Goal: Task Accomplishment & Management: Use online tool/utility

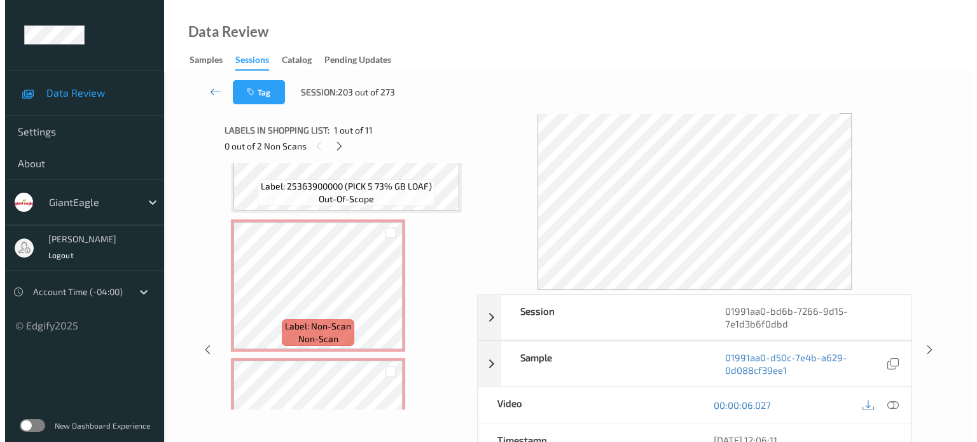
scroll to position [508, 0]
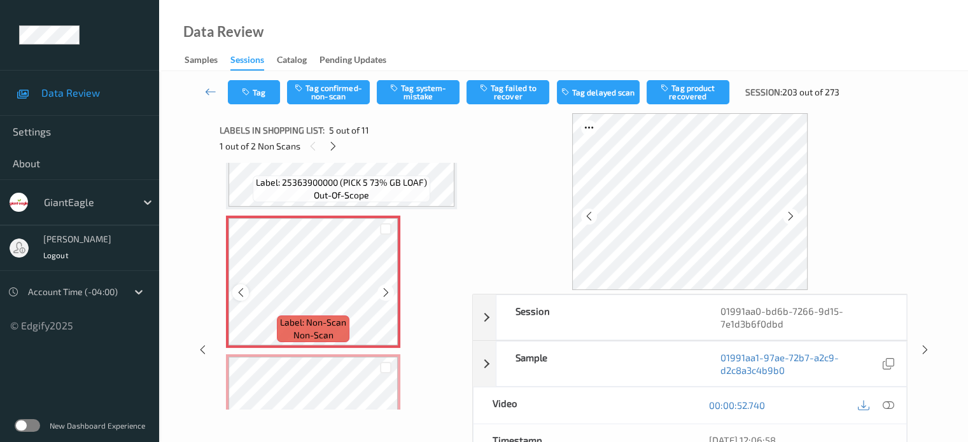
click at [244, 292] on icon at bounding box center [240, 292] width 11 height 11
click at [886, 405] on icon at bounding box center [887, 405] width 11 height 11
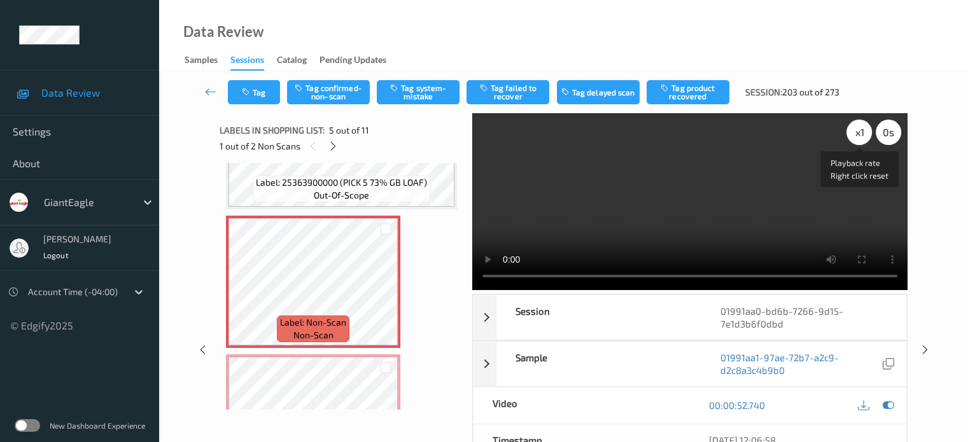
click at [856, 129] on div "x 1" at bounding box center [858, 132] width 25 height 25
click at [407, 88] on button "Tag system-mistake" at bounding box center [418, 92] width 83 height 24
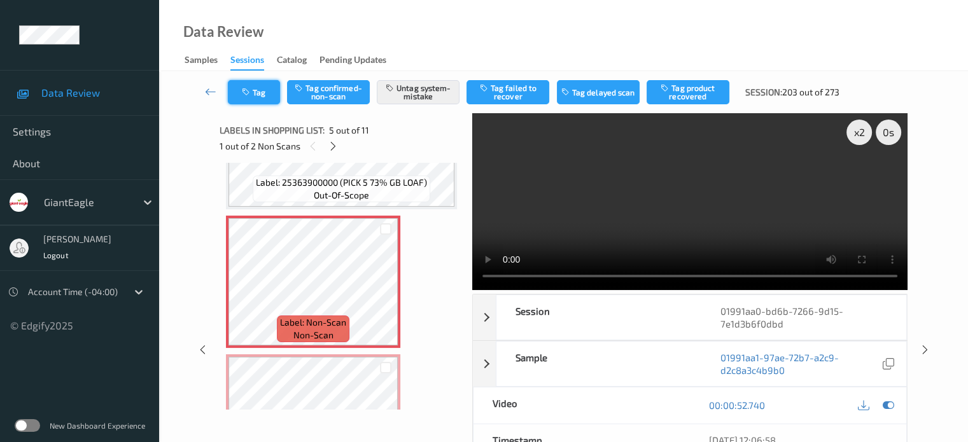
click at [267, 90] on button "Tag" at bounding box center [254, 92] width 52 height 24
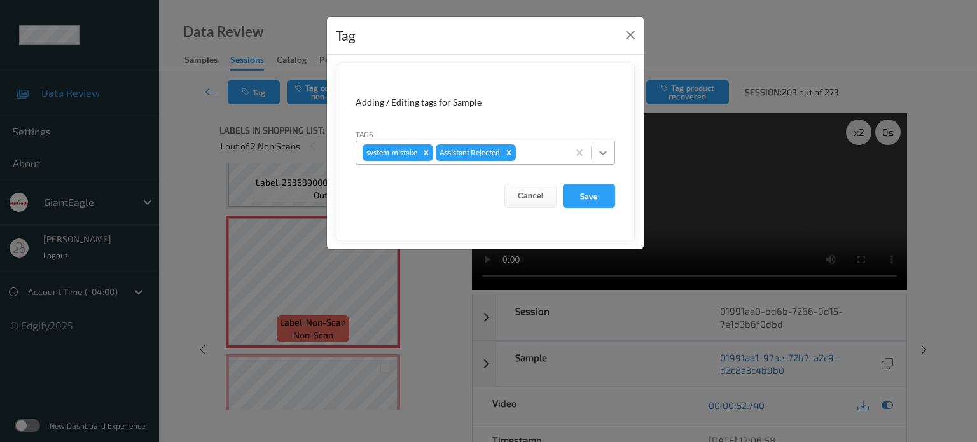
click at [606, 153] on icon at bounding box center [603, 152] width 13 height 13
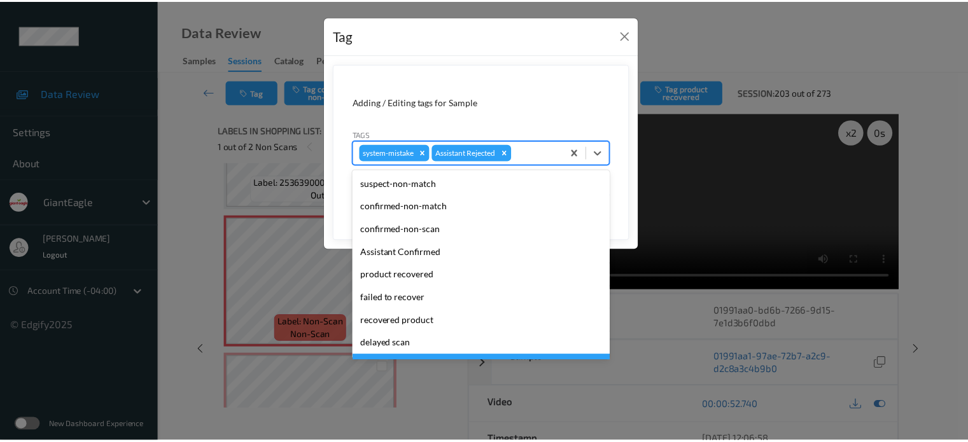
scroll to position [112, 0]
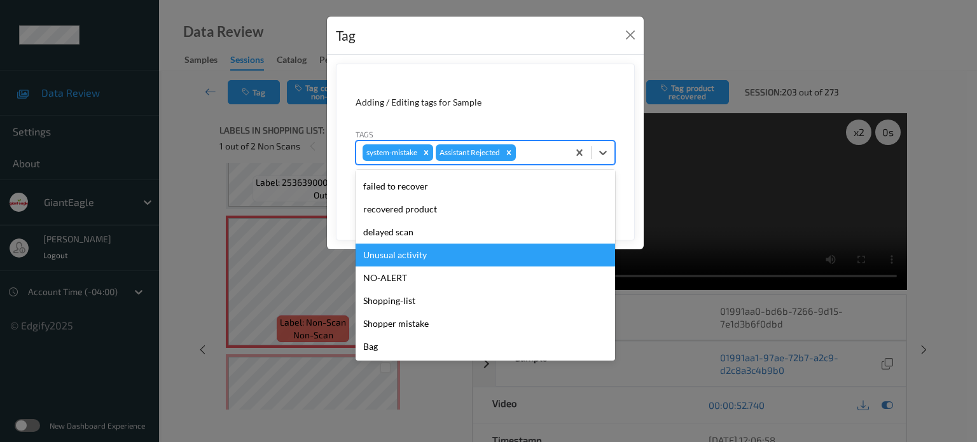
click at [406, 256] on div "Unusual activity" at bounding box center [486, 255] width 260 height 23
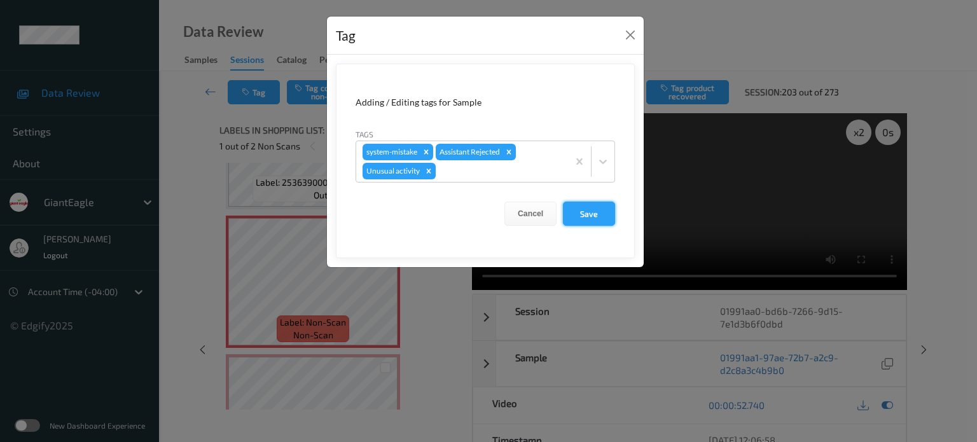
click at [592, 216] on button "Save" at bounding box center [589, 214] width 52 height 24
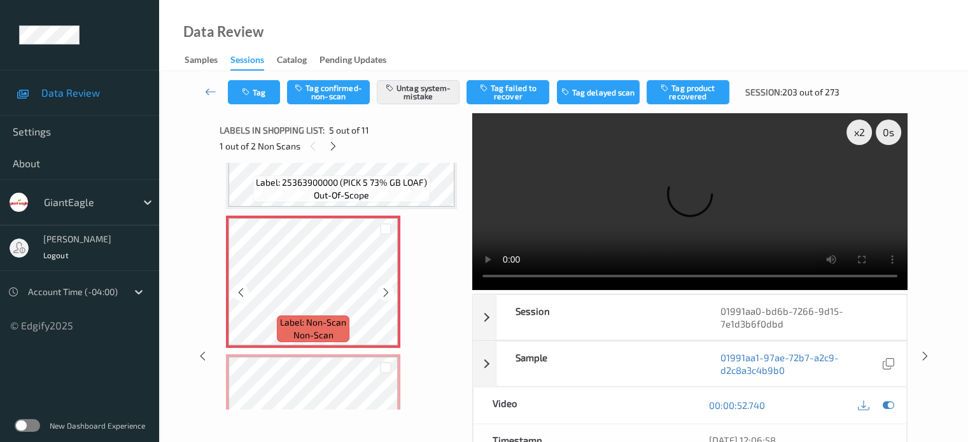
scroll to position [614, 0]
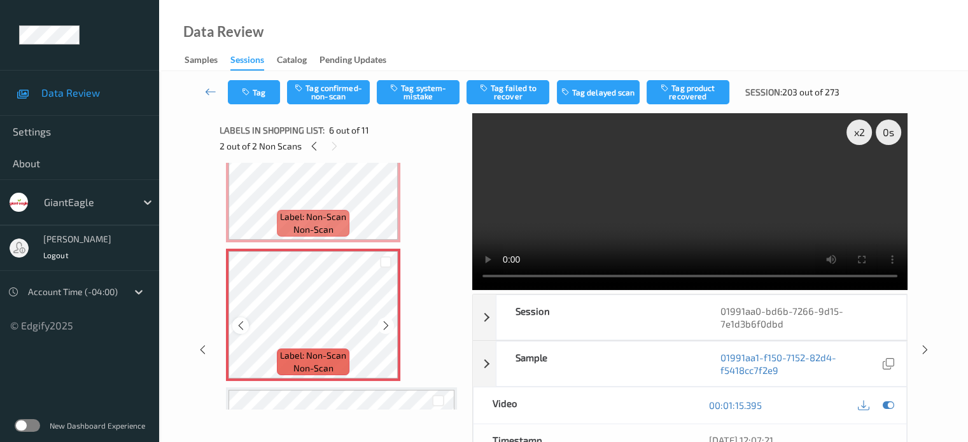
click at [237, 323] on icon at bounding box center [240, 325] width 11 height 11
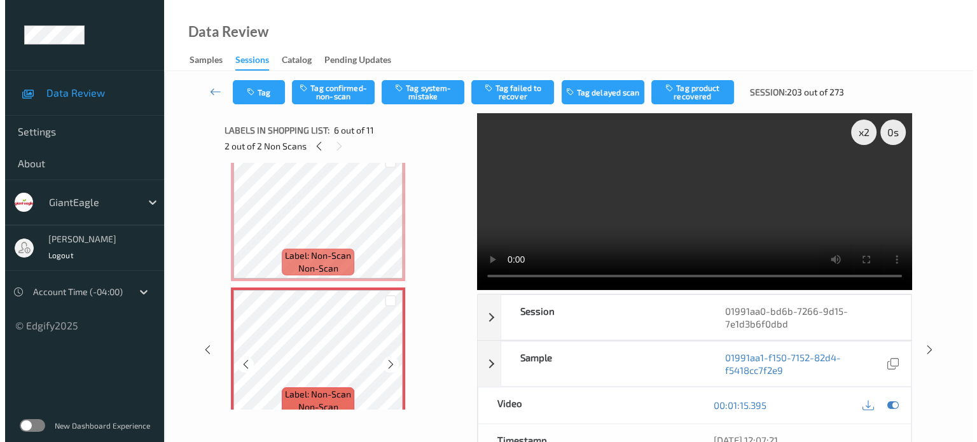
scroll to position [575, 0]
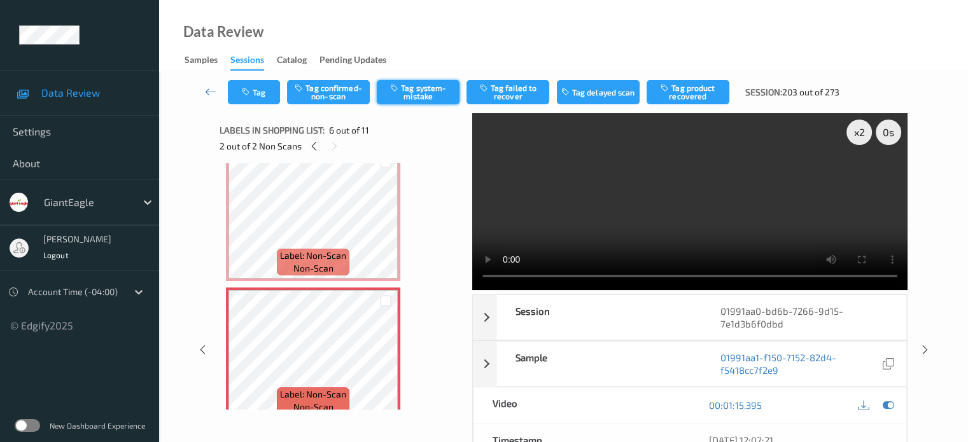
click at [414, 95] on button "Tag system-mistake" at bounding box center [418, 92] width 83 height 24
click at [267, 94] on button "Tag" at bounding box center [254, 92] width 52 height 24
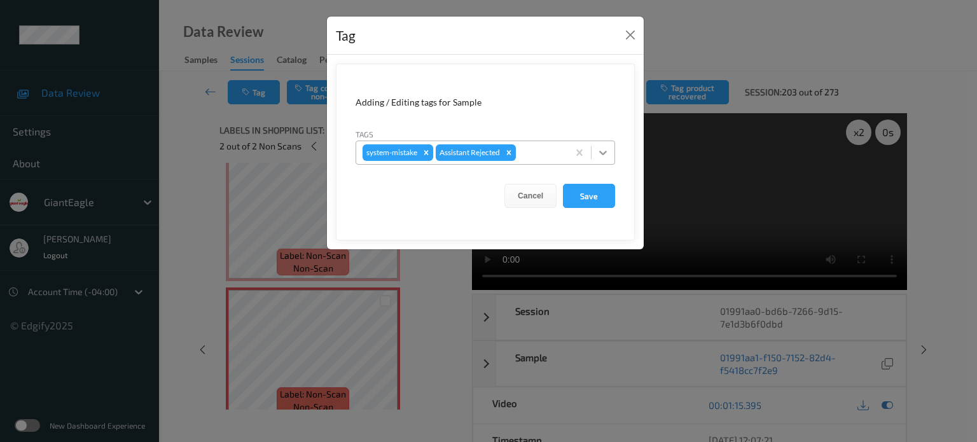
click at [603, 152] on icon at bounding box center [603, 152] width 13 height 13
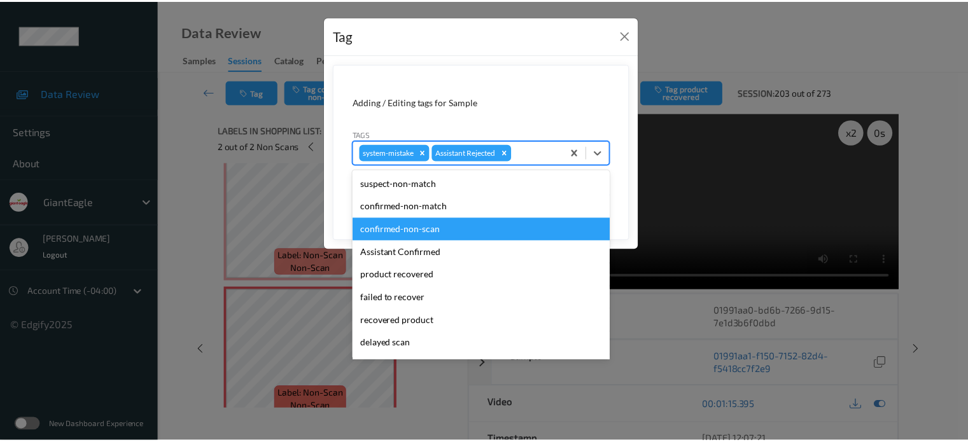
scroll to position [112, 0]
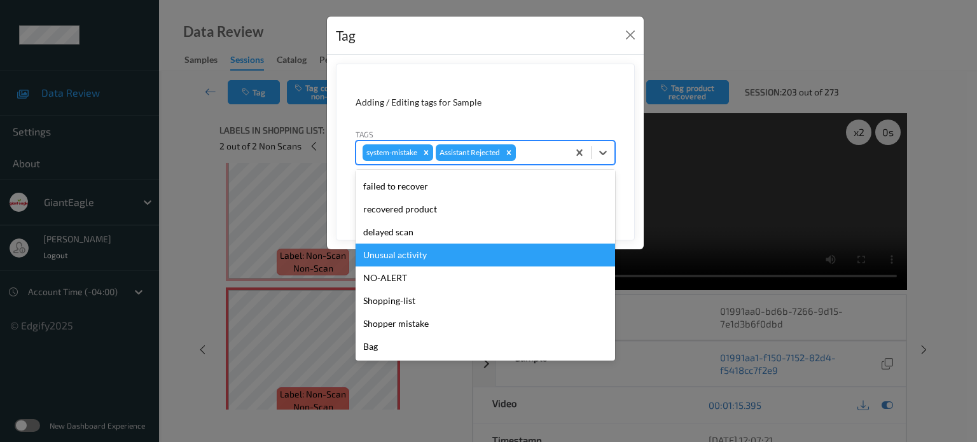
click at [399, 254] on div "Unusual activity" at bounding box center [486, 255] width 260 height 23
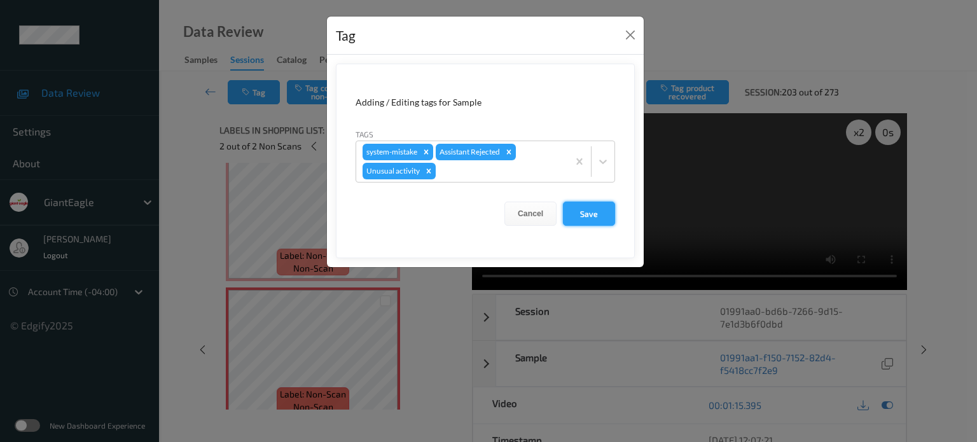
click at [587, 218] on button "Save" at bounding box center [589, 214] width 52 height 24
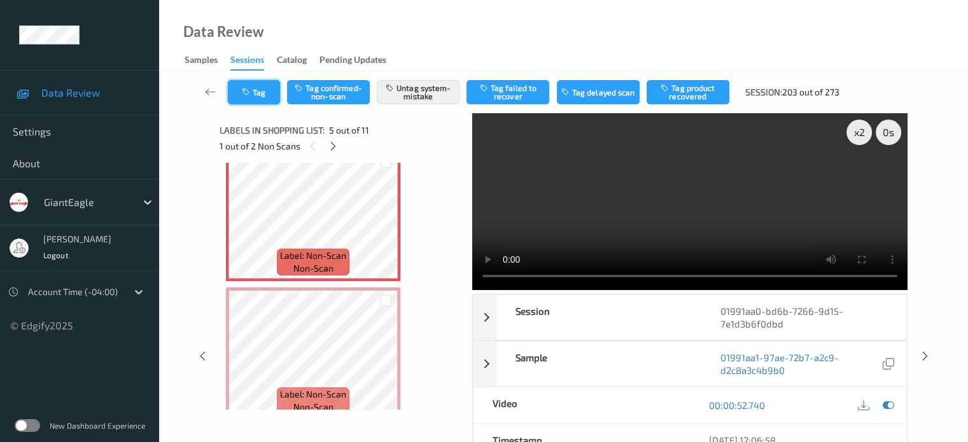
click at [254, 88] on button "Tag" at bounding box center [254, 92] width 52 height 24
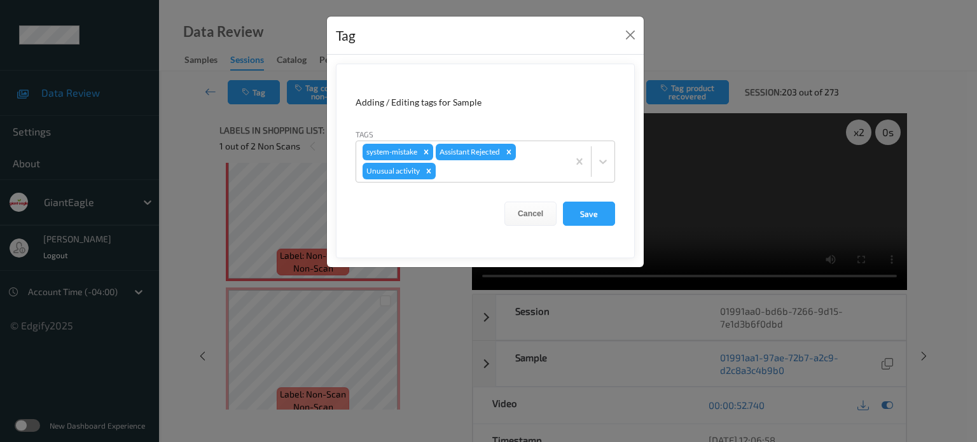
click at [331, 358] on div "Tag Adding / Editing tags for Sample Tags system-mistake Assistant Rejected Unu…" at bounding box center [488, 221] width 977 height 442
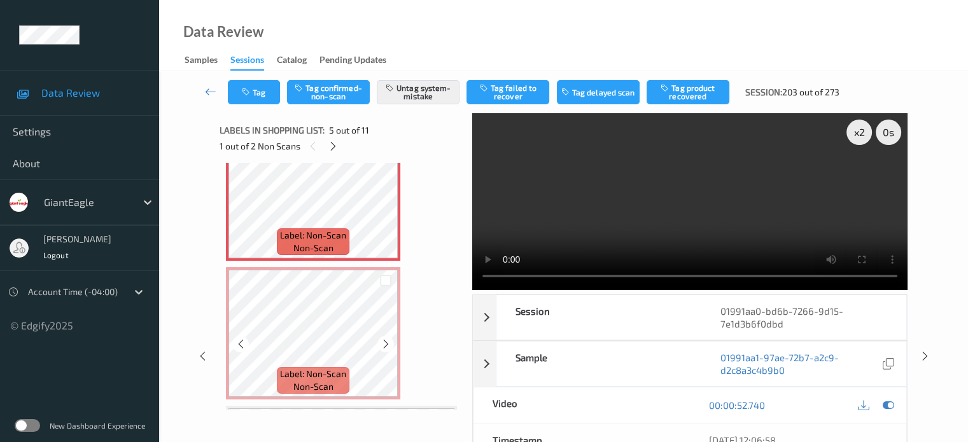
scroll to position [593, 0]
click at [263, 88] on button "Tag" at bounding box center [254, 92] width 52 height 24
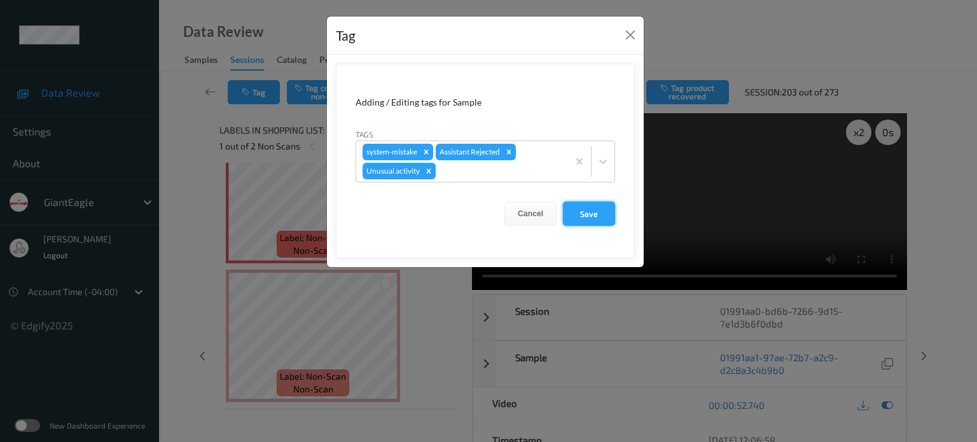
click at [586, 211] on button "Save" at bounding box center [589, 214] width 52 height 24
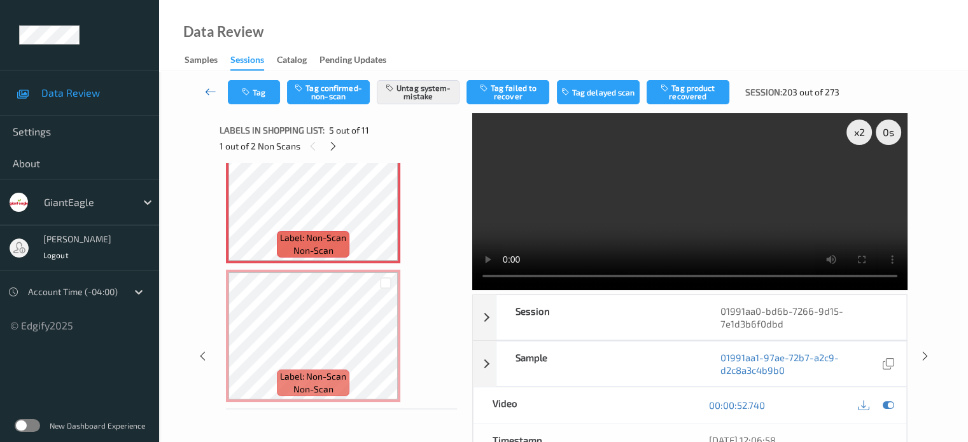
click at [211, 95] on icon at bounding box center [210, 91] width 11 height 13
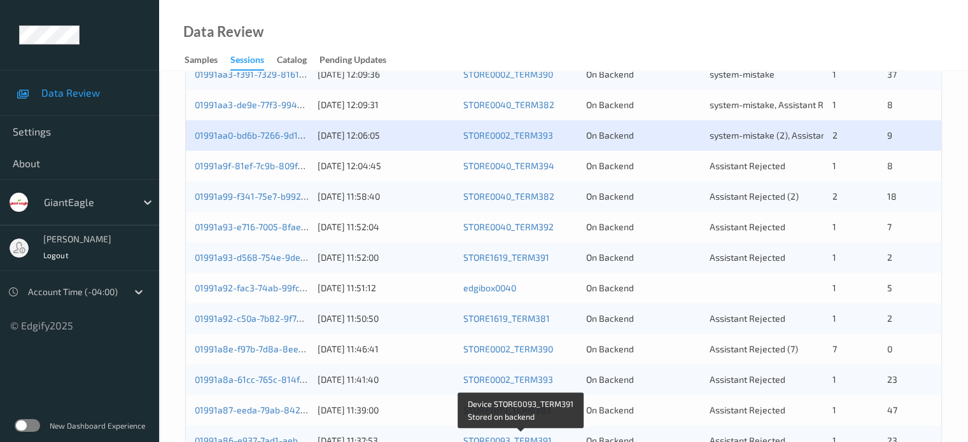
scroll to position [297, 0]
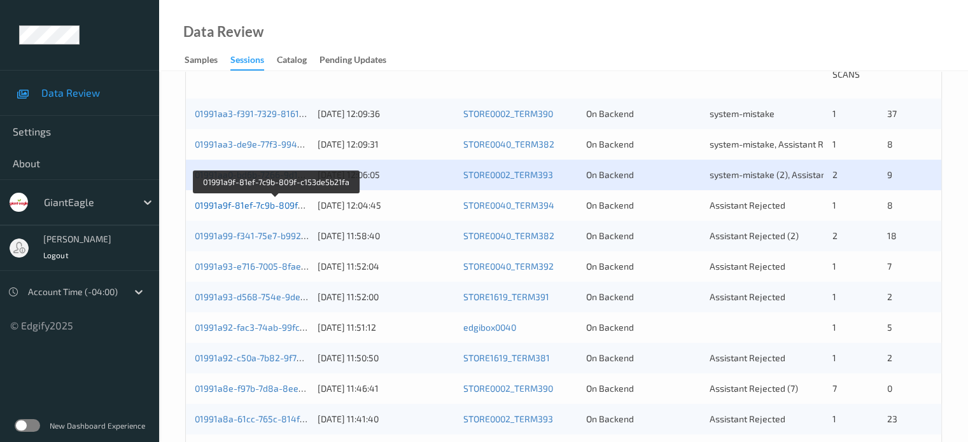
click at [260, 208] on link "01991a9f-81ef-7c9b-809f-c153de5b21fa" at bounding box center [276, 205] width 163 height 11
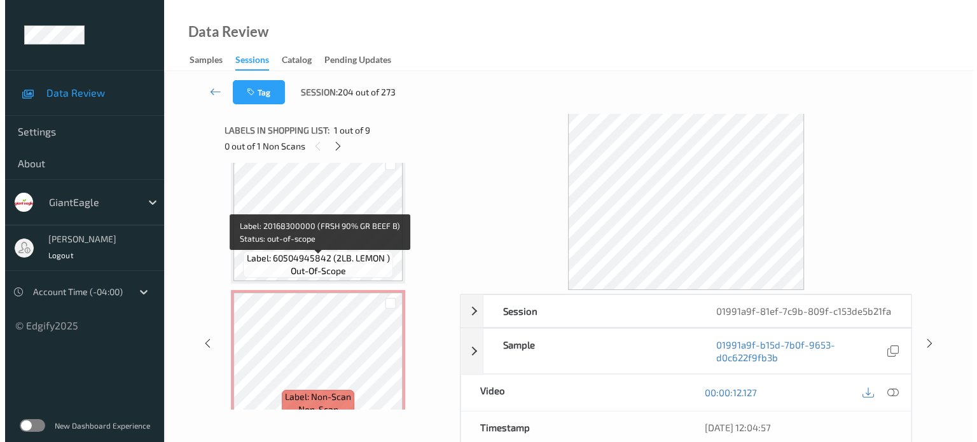
scroll to position [1008, 0]
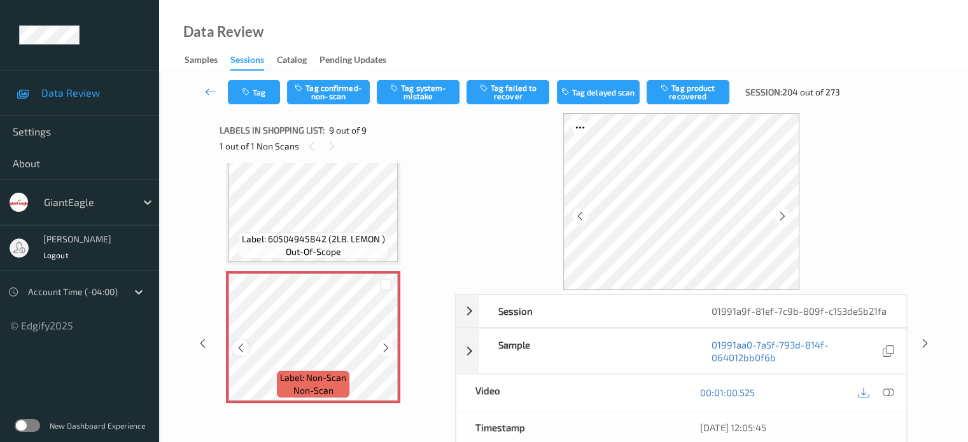
click at [237, 354] on div at bounding box center [240, 348] width 16 height 16
click at [891, 388] on icon at bounding box center [887, 392] width 11 height 11
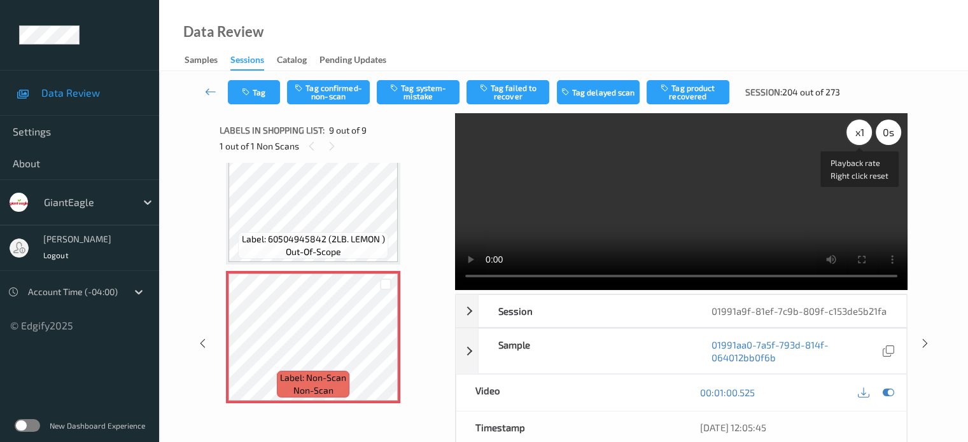
click at [855, 133] on div "x 1" at bounding box center [858, 132] width 25 height 25
click at [419, 94] on button "Tag system-mistake" at bounding box center [418, 92] width 83 height 24
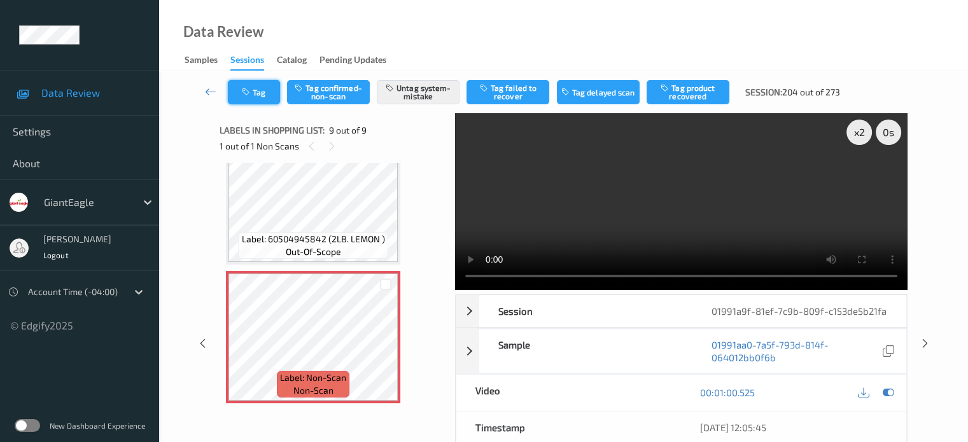
click at [269, 83] on button "Tag" at bounding box center [254, 92] width 52 height 24
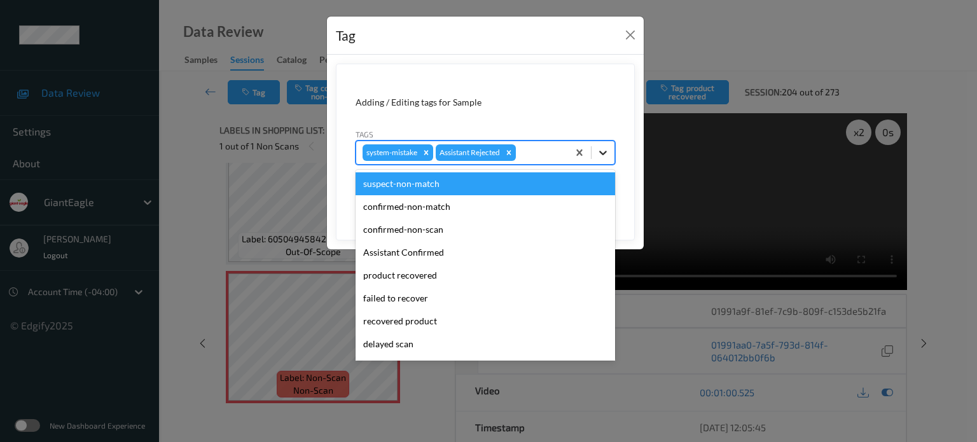
click at [600, 150] on icon at bounding box center [603, 152] width 13 height 13
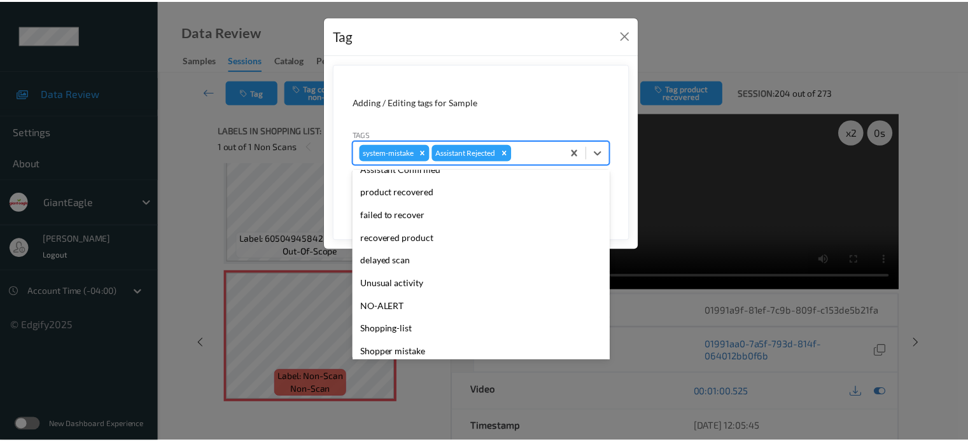
scroll to position [106, 0]
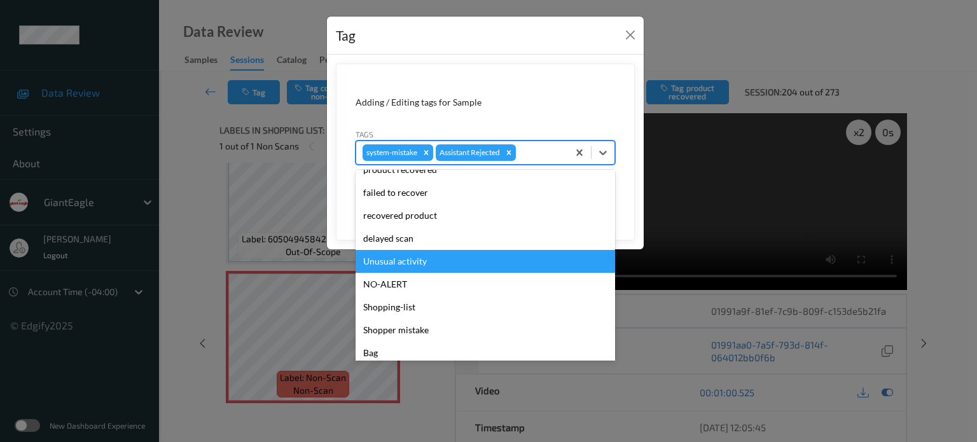
click at [394, 263] on div "Unusual activity" at bounding box center [486, 261] width 260 height 23
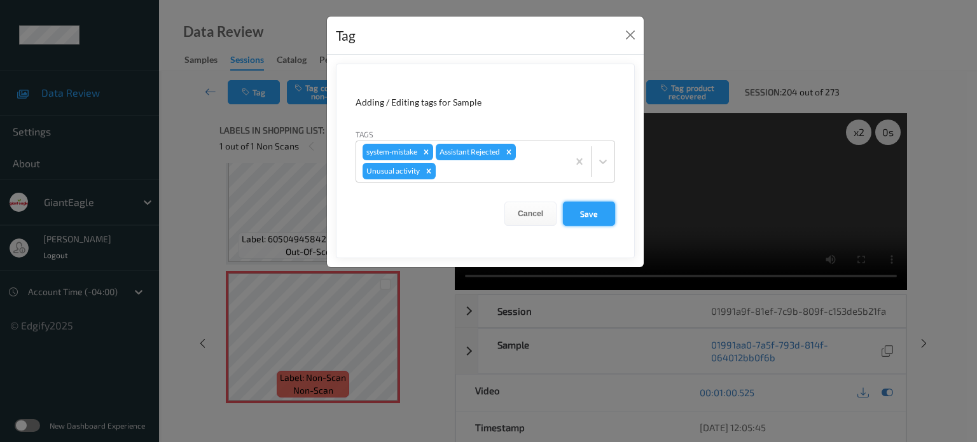
click at [587, 211] on button "Save" at bounding box center [589, 214] width 52 height 24
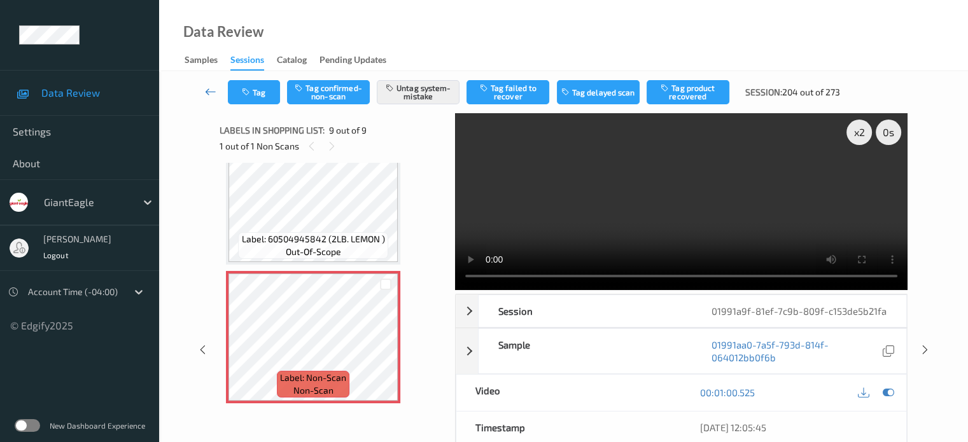
click at [213, 94] on icon at bounding box center [210, 91] width 11 height 13
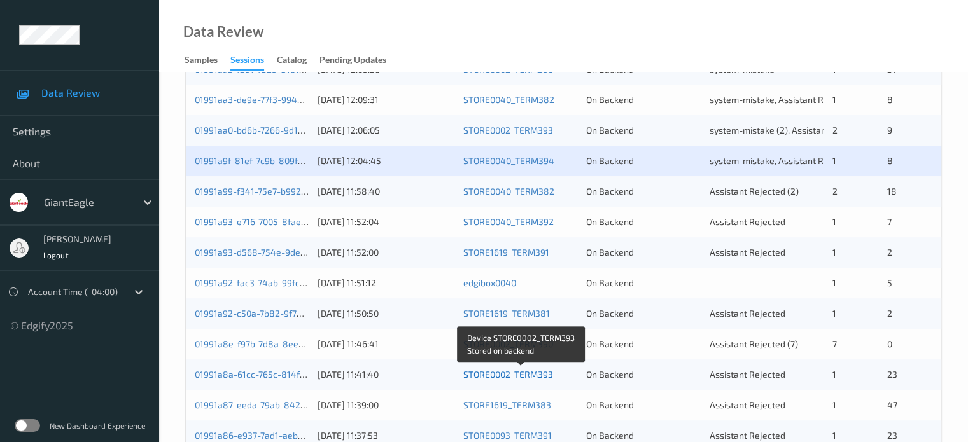
scroll to position [318, 0]
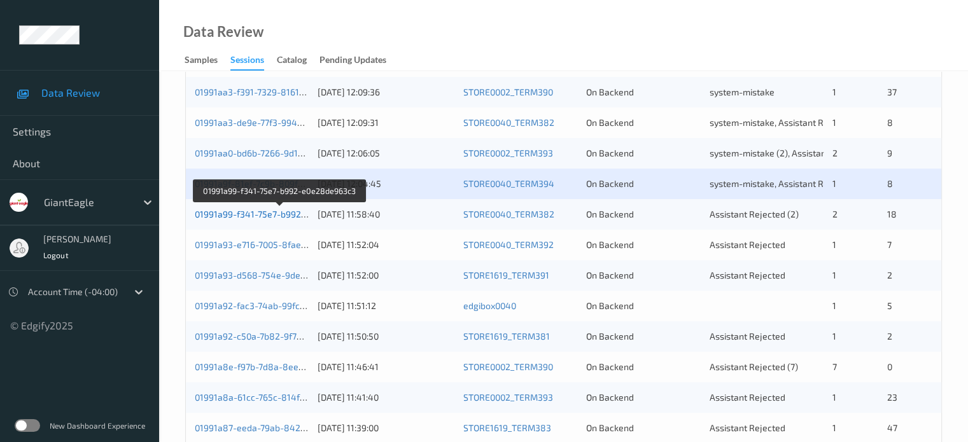
click at [274, 214] on link "01991a99-f341-75e7-b992-e0e28de963c3" at bounding box center [280, 214] width 171 height 11
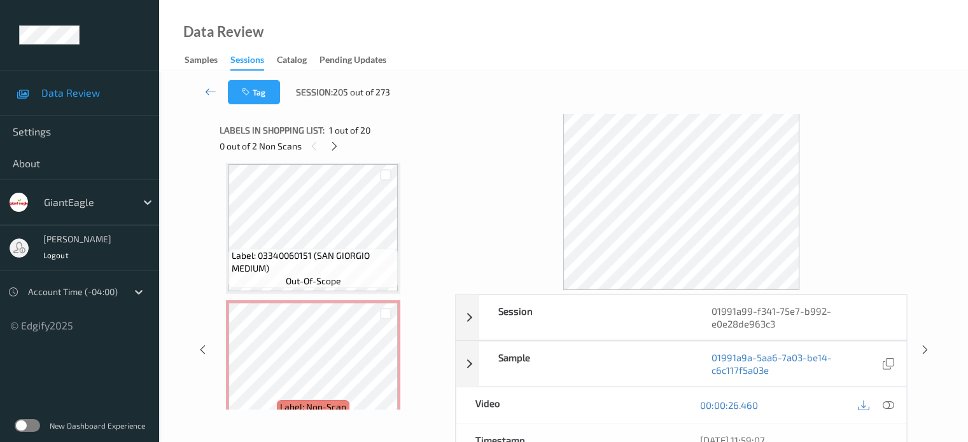
scroll to position [530, 0]
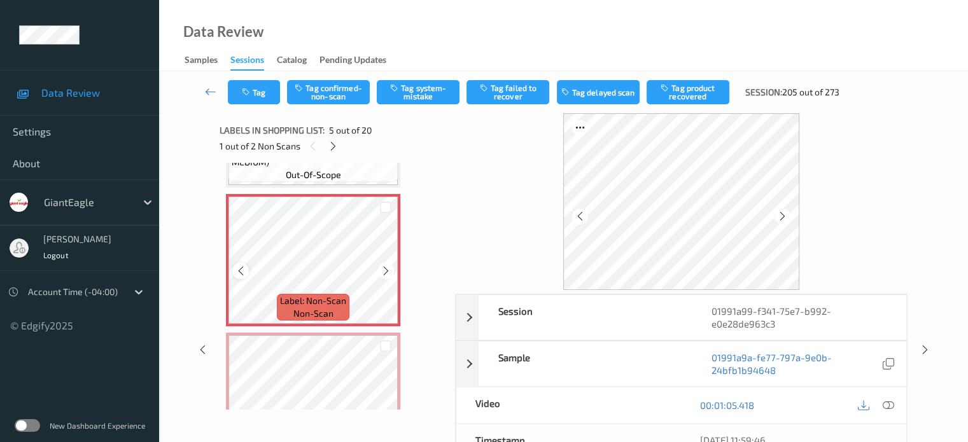
click at [241, 273] on icon at bounding box center [240, 270] width 11 height 11
click at [886, 407] on icon at bounding box center [887, 405] width 11 height 11
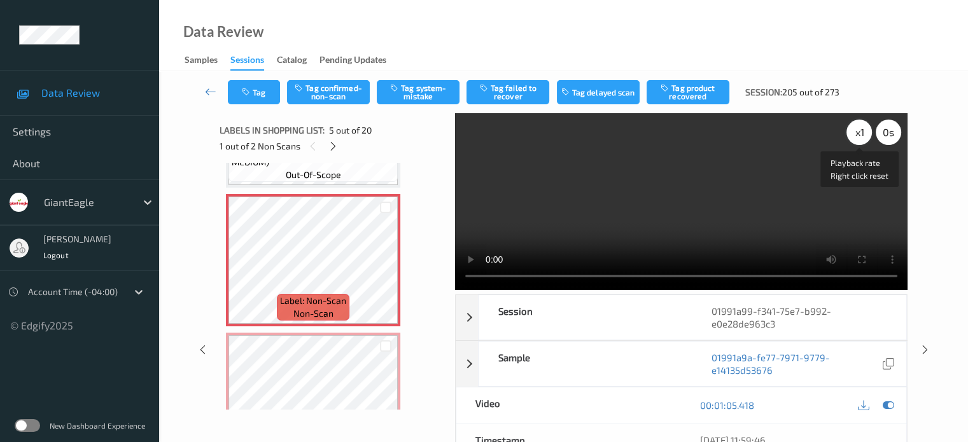
click at [857, 130] on div "x 1" at bounding box center [858, 132] width 25 height 25
click at [787, 42] on div "Data Review Samples Sessions Catalog Pending Updates" at bounding box center [563, 35] width 809 height 71
click at [860, 136] on div "x 2" at bounding box center [858, 132] width 25 height 25
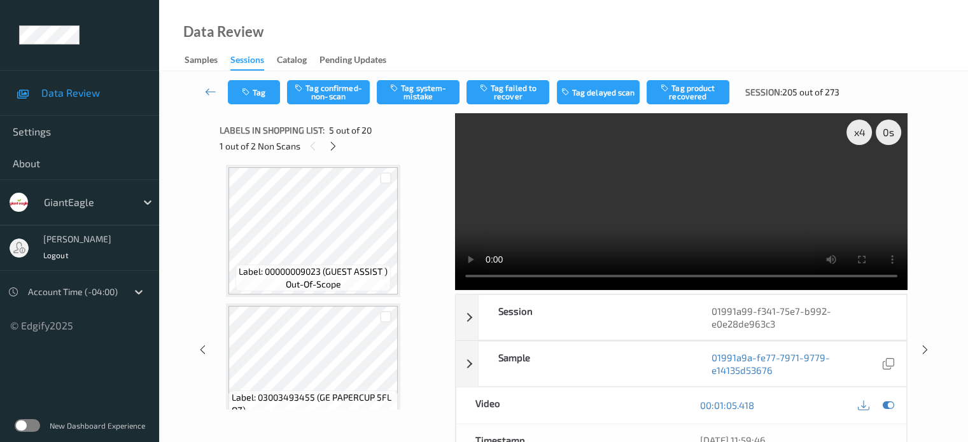
scroll to position [519, 0]
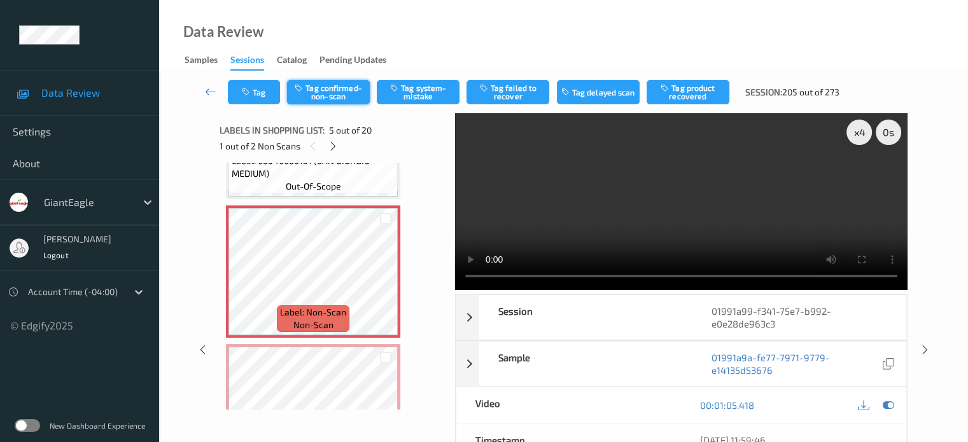
click at [331, 87] on button "Tag confirmed-non-scan" at bounding box center [328, 92] width 83 height 24
click at [696, 91] on button "Tag product recovered" at bounding box center [688, 92] width 83 height 24
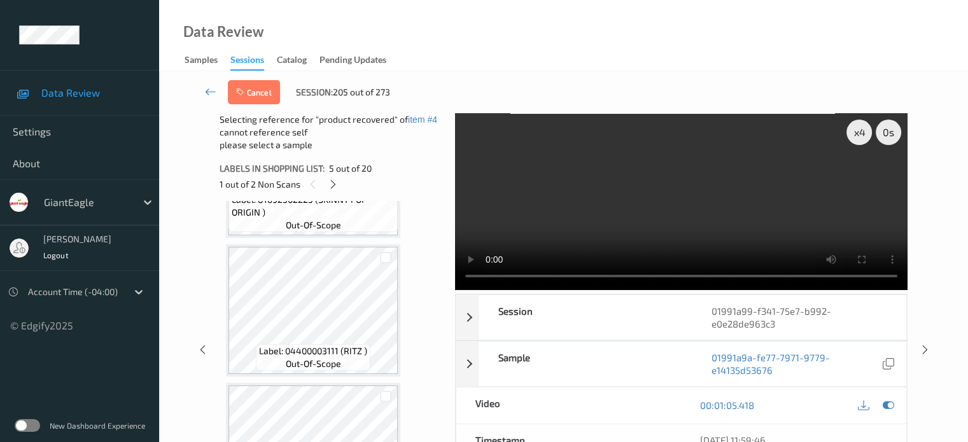
scroll to position [2319, 0]
click at [381, 262] on div at bounding box center [386, 261] width 12 height 12
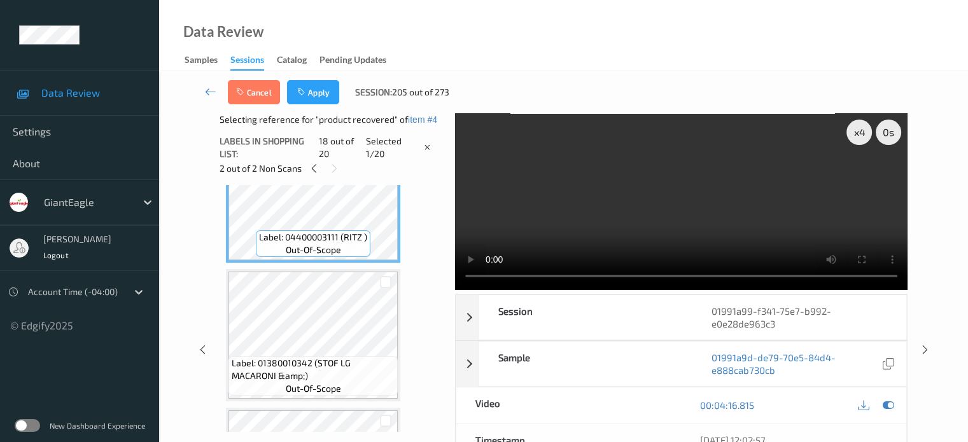
scroll to position [2421, 0]
click at [384, 282] on div at bounding box center [386, 281] width 12 height 12
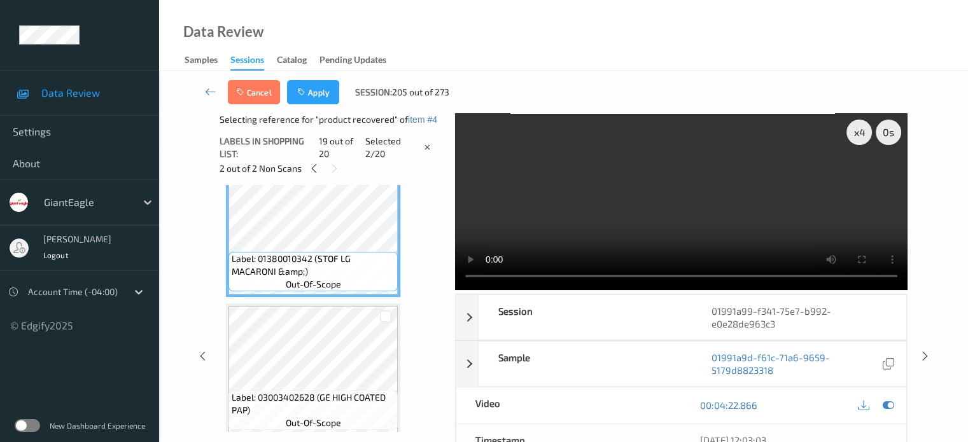
scroll to position [2534, 0]
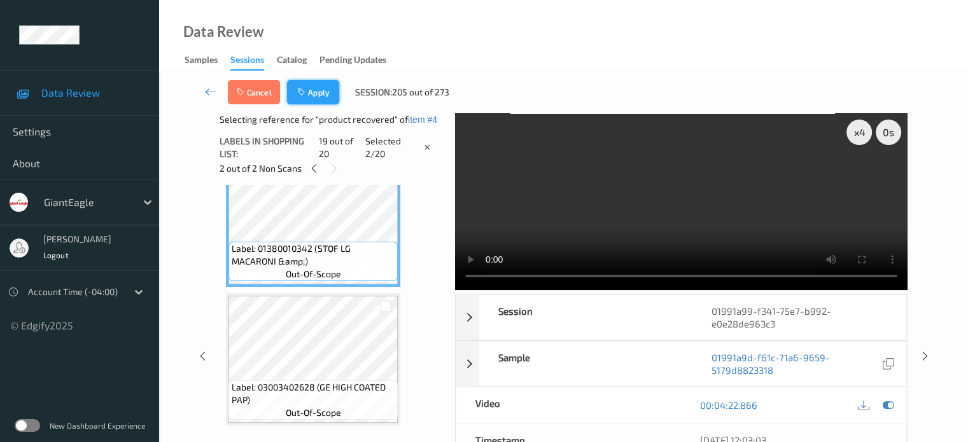
click at [324, 93] on button "Apply" at bounding box center [313, 92] width 52 height 24
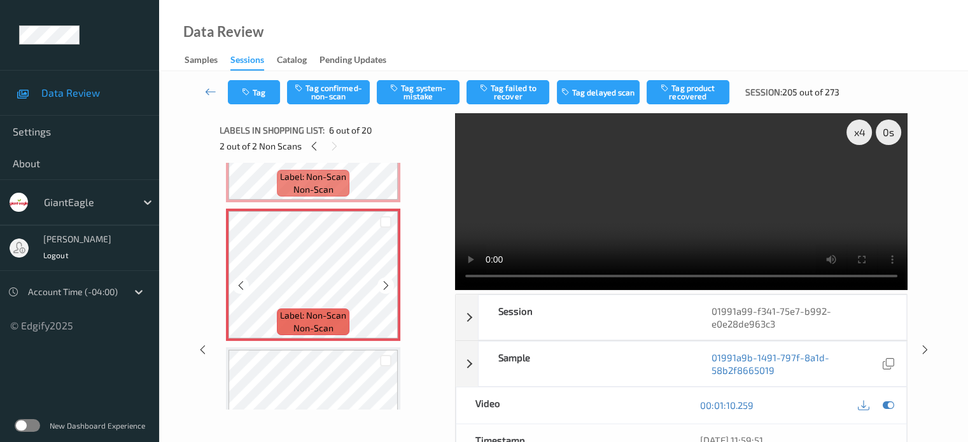
scroll to position [656, 0]
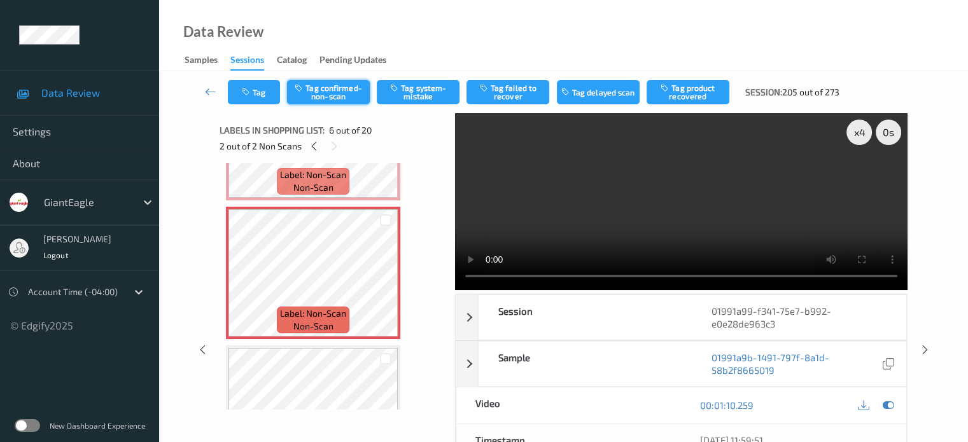
click at [326, 99] on button "Tag confirmed-non-scan" at bounding box center [328, 92] width 83 height 24
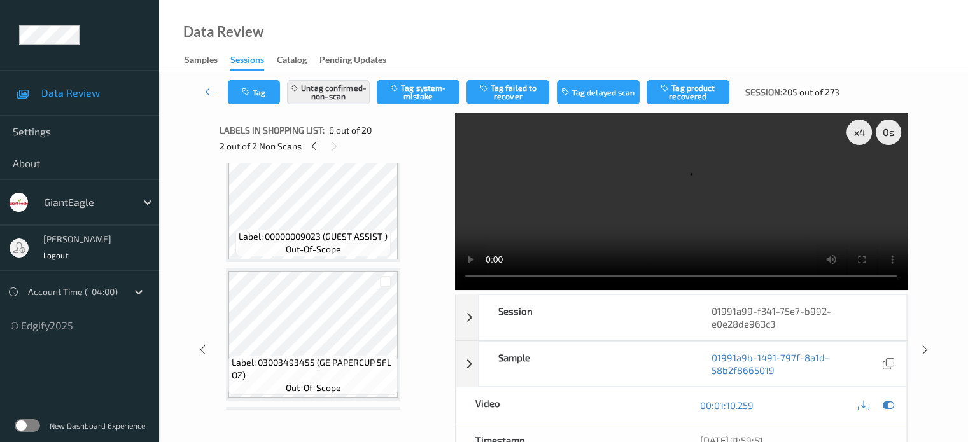
scroll to position [905, 0]
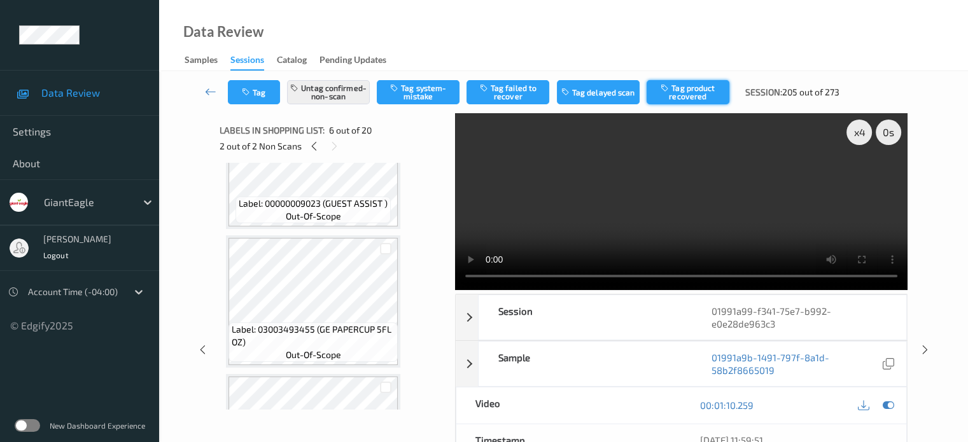
click at [690, 94] on button "Tag product recovered" at bounding box center [688, 92] width 83 height 24
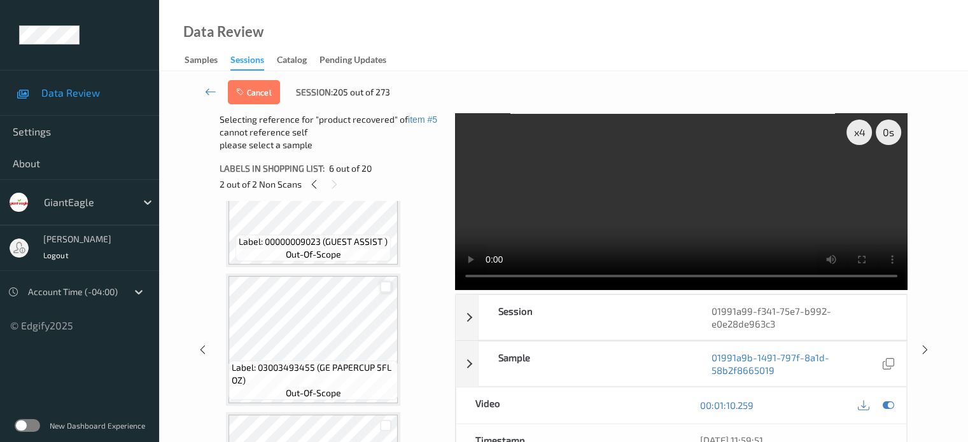
click at [381, 287] on div at bounding box center [386, 287] width 12 height 12
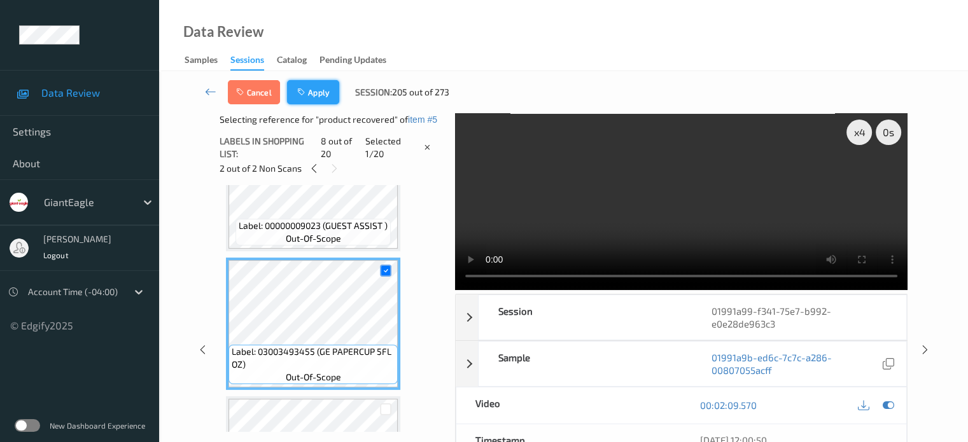
click at [316, 96] on button "Apply" at bounding box center [313, 92] width 52 height 24
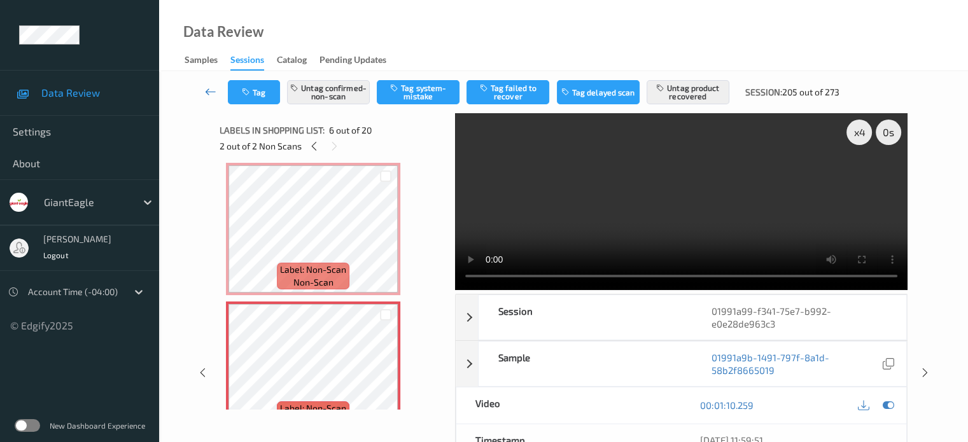
click at [206, 90] on icon at bounding box center [210, 91] width 11 height 13
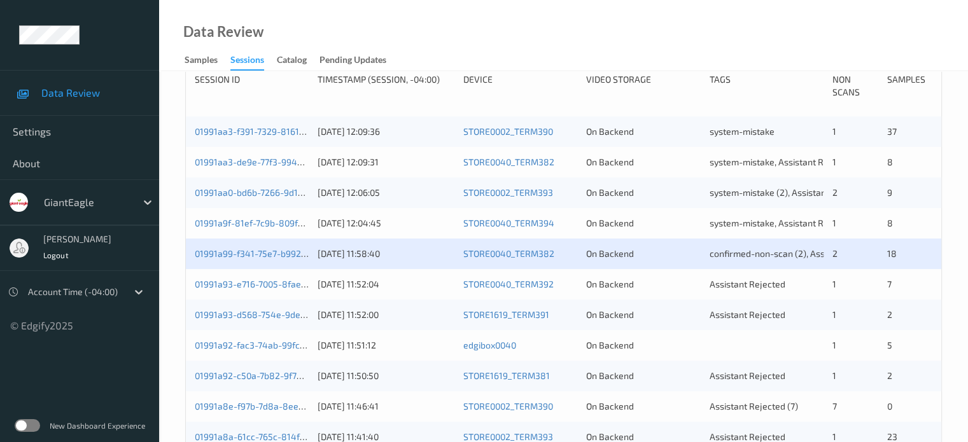
scroll to position [318, 0]
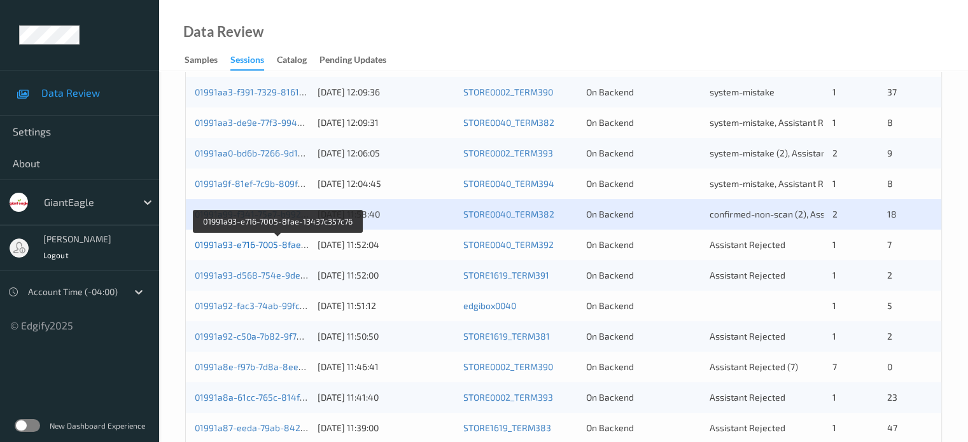
click at [267, 242] on link "01991a93-e716-7005-8fae-13437c357c76" at bounding box center [278, 244] width 167 height 11
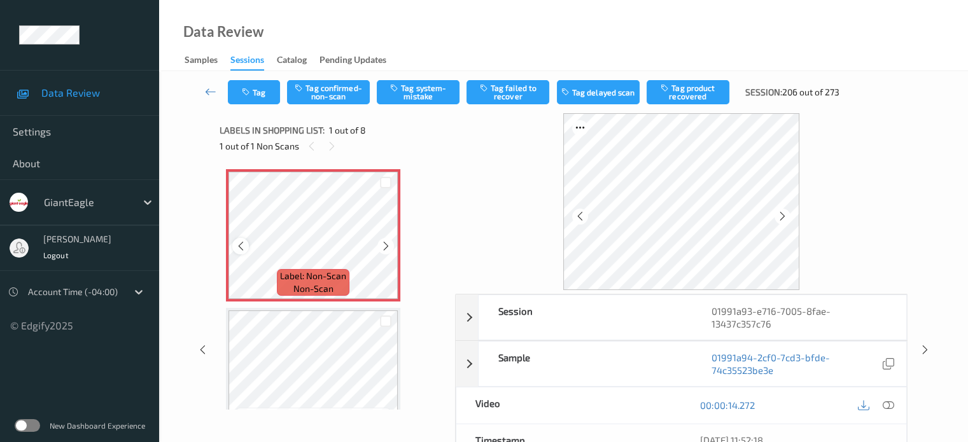
click at [237, 247] on icon at bounding box center [240, 246] width 11 height 11
click at [883, 402] on icon at bounding box center [887, 405] width 11 height 11
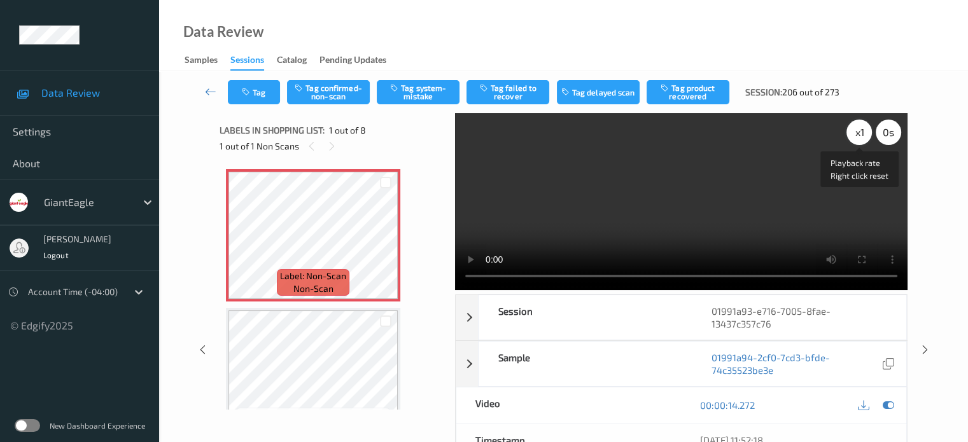
click at [862, 132] on div "x 1" at bounding box center [858, 132] width 25 height 25
click at [420, 97] on button "Tag system-mistake" at bounding box center [418, 92] width 83 height 24
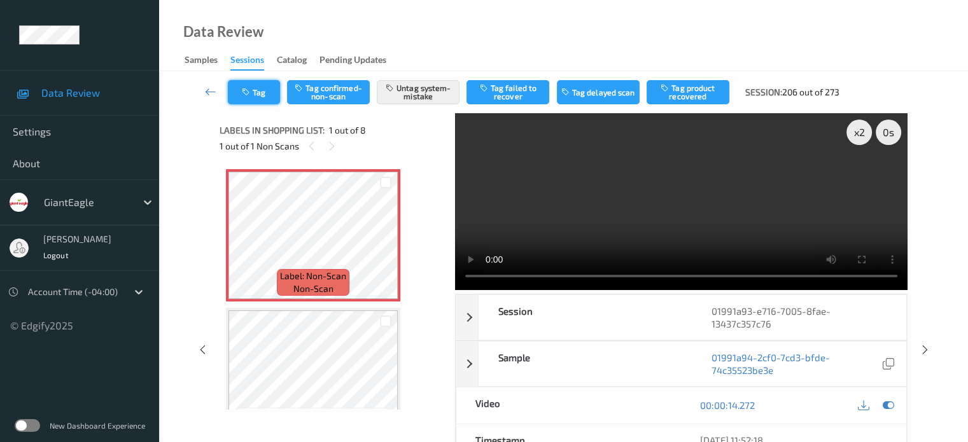
click at [255, 91] on button "Tag" at bounding box center [254, 92] width 52 height 24
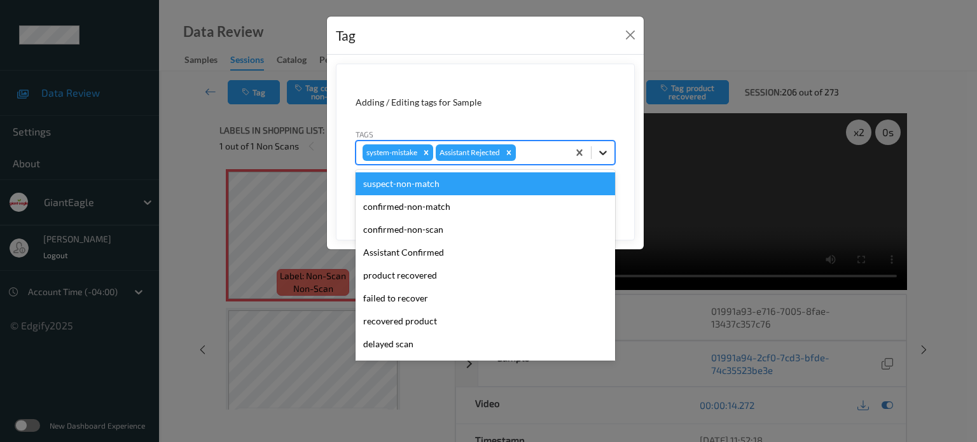
click at [606, 152] on icon at bounding box center [603, 153] width 8 height 4
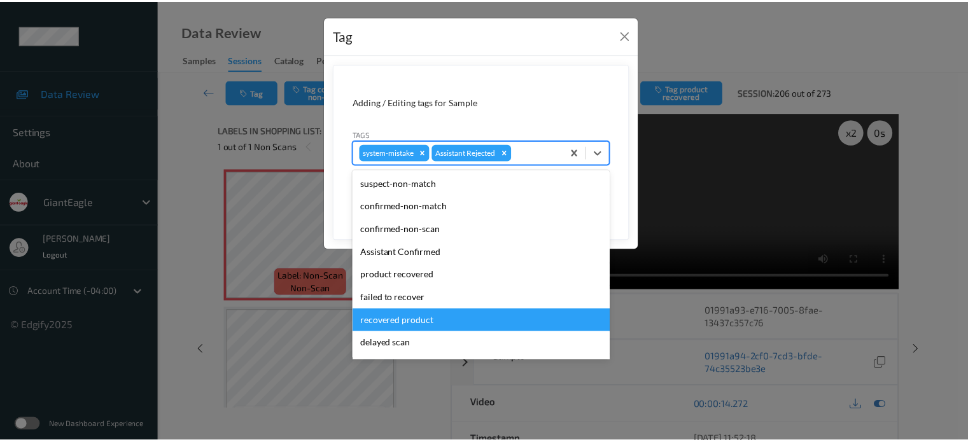
scroll to position [112, 0]
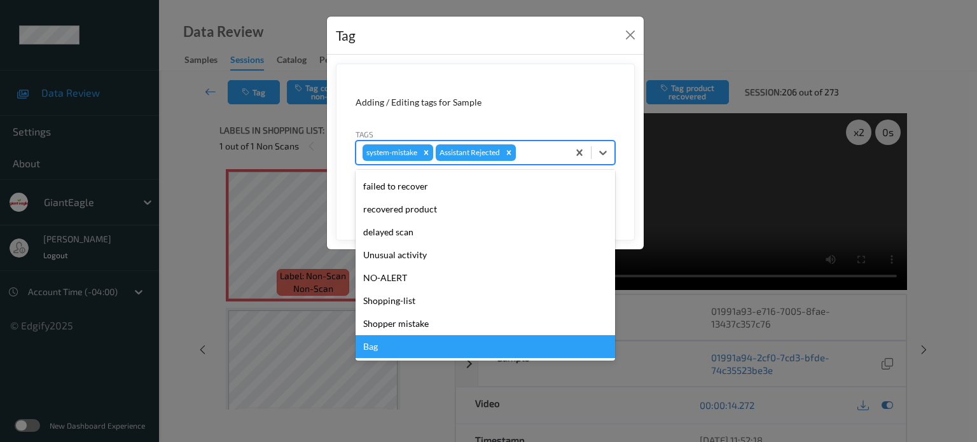
click at [371, 346] on div "Bag" at bounding box center [486, 346] width 260 height 23
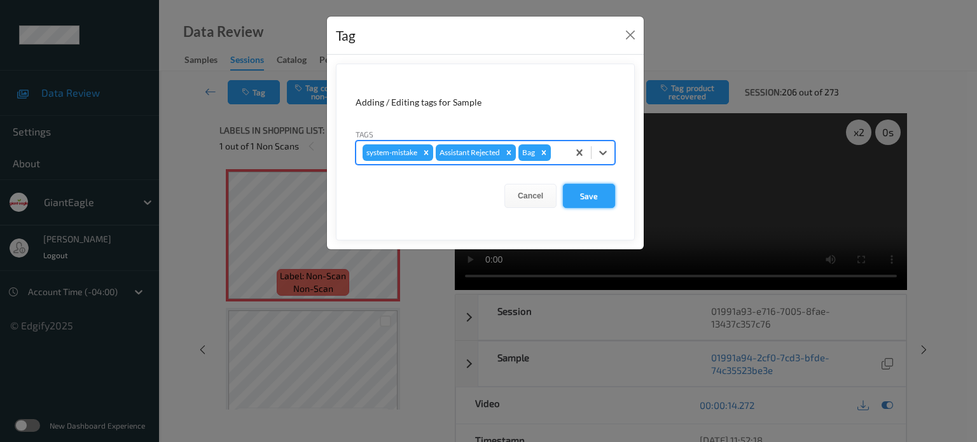
click at [592, 193] on button "Save" at bounding box center [589, 196] width 52 height 24
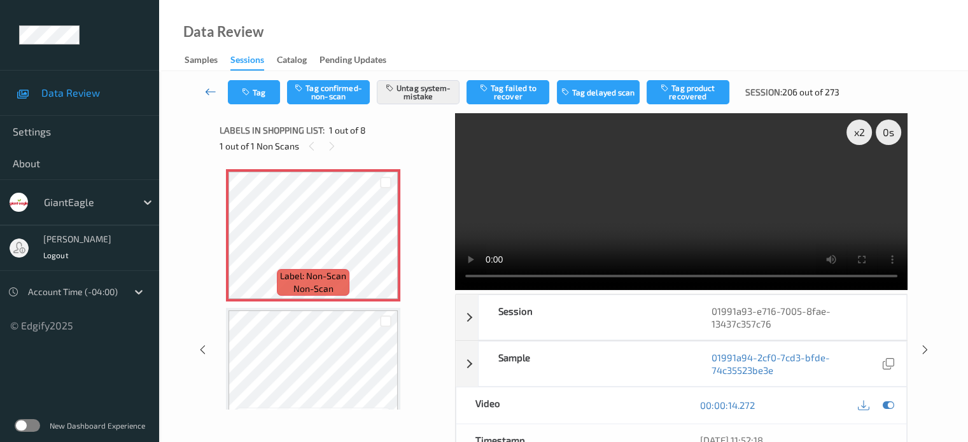
click at [213, 96] on icon at bounding box center [210, 91] width 11 height 13
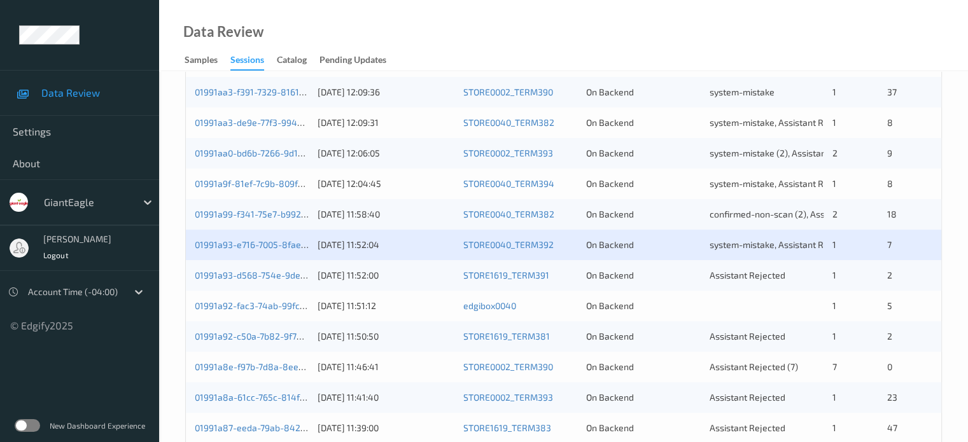
scroll to position [424, 0]
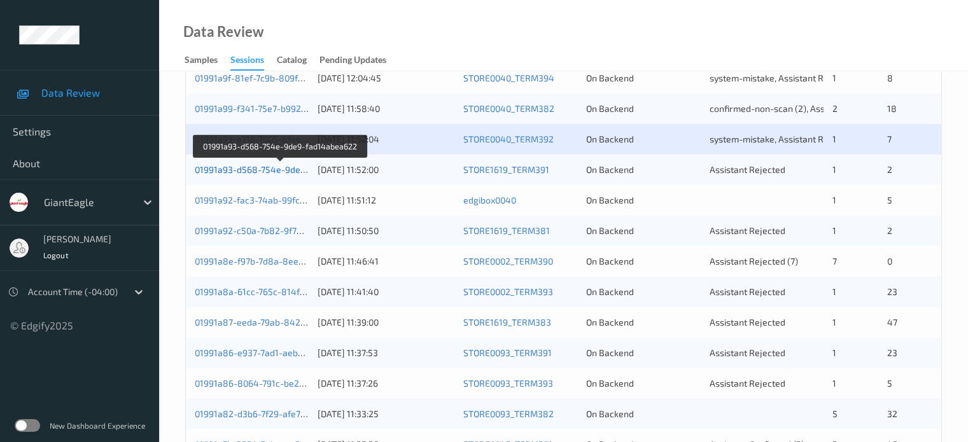
click at [272, 170] on link "01991a93-d568-754e-9de9-fad14abea622" at bounding box center [281, 169] width 173 height 11
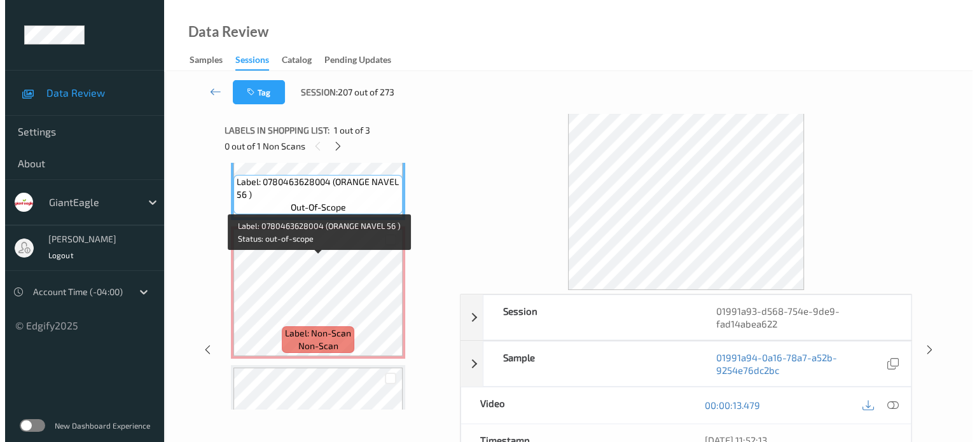
scroll to position [106, 0]
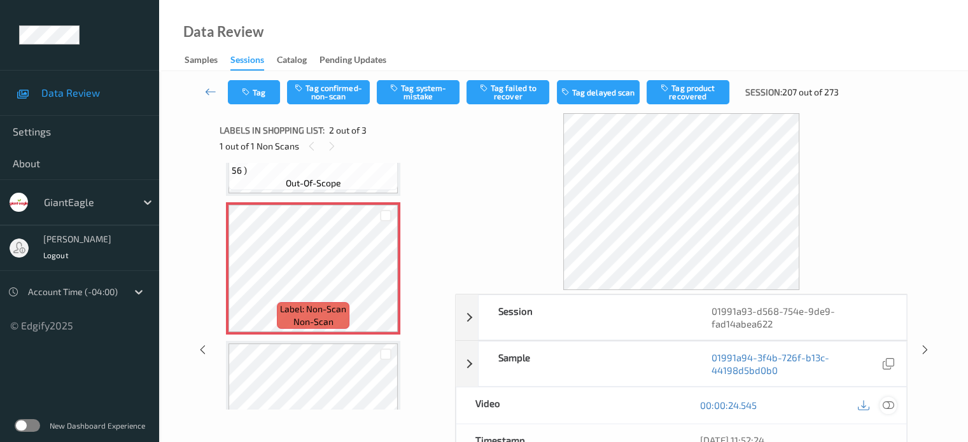
click at [890, 403] on icon at bounding box center [887, 405] width 11 height 11
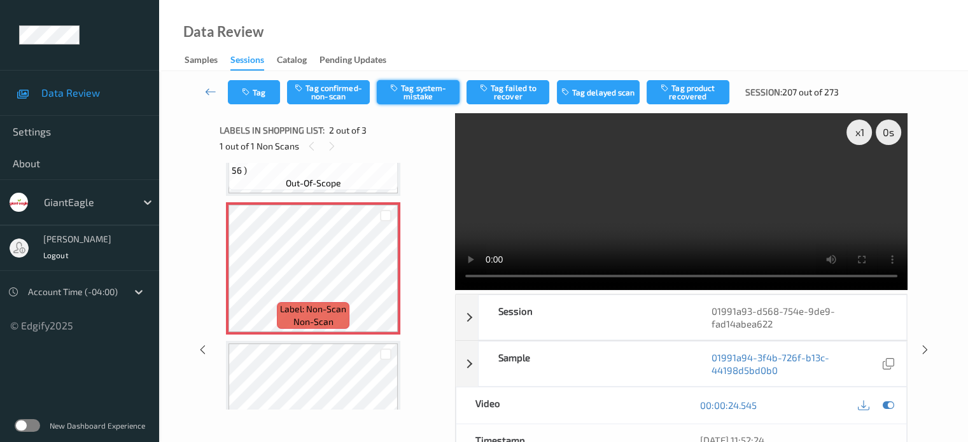
click at [415, 96] on button "Tag system-mistake" at bounding box center [418, 92] width 83 height 24
click at [260, 97] on button "Tag" at bounding box center [254, 92] width 52 height 24
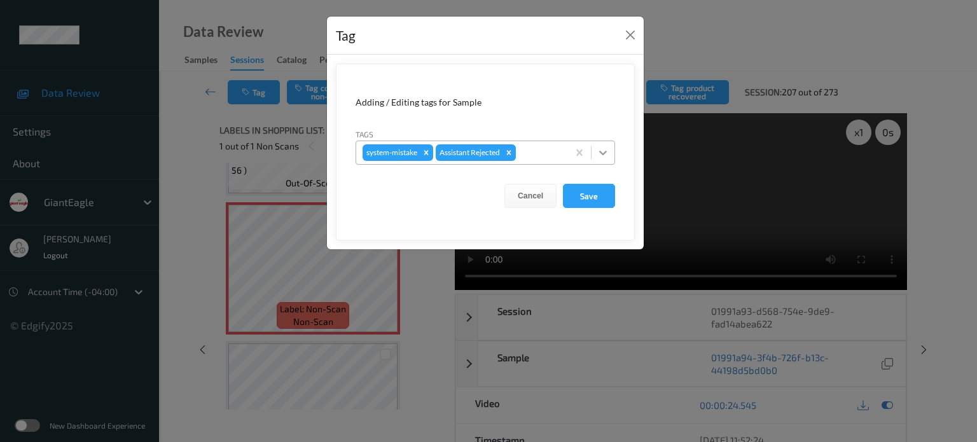
click at [608, 152] on icon at bounding box center [603, 152] width 13 height 13
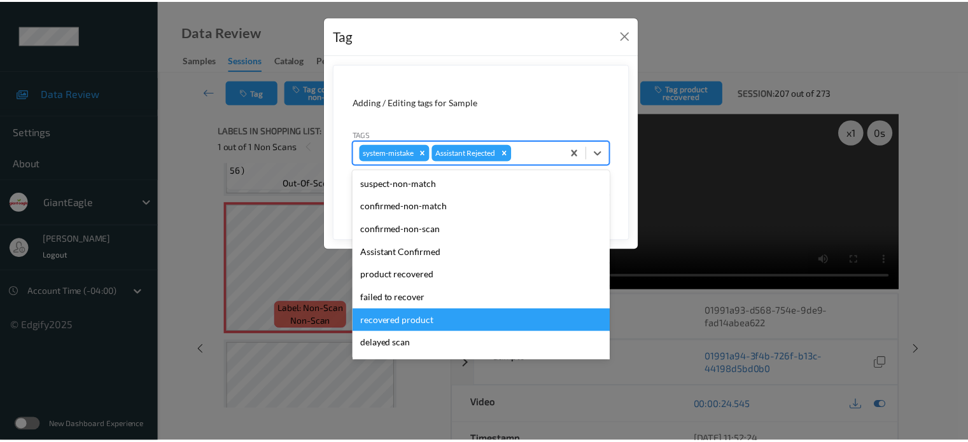
scroll to position [112, 0]
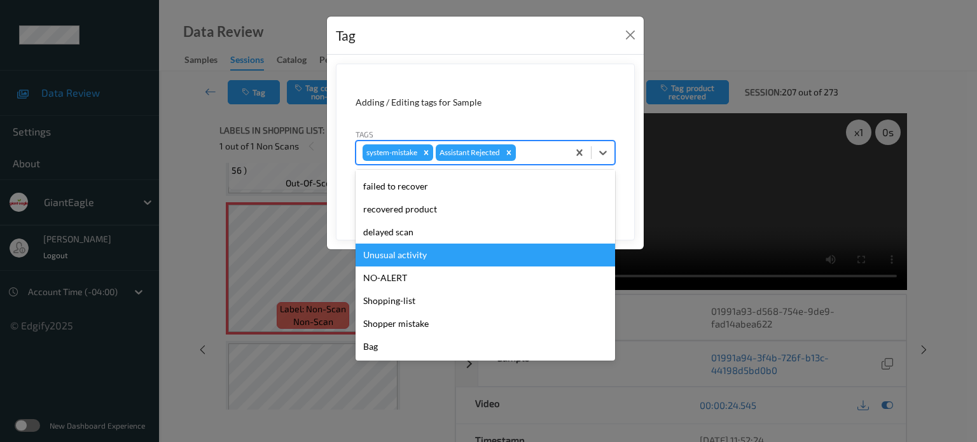
click at [405, 256] on div "Unusual activity" at bounding box center [486, 255] width 260 height 23
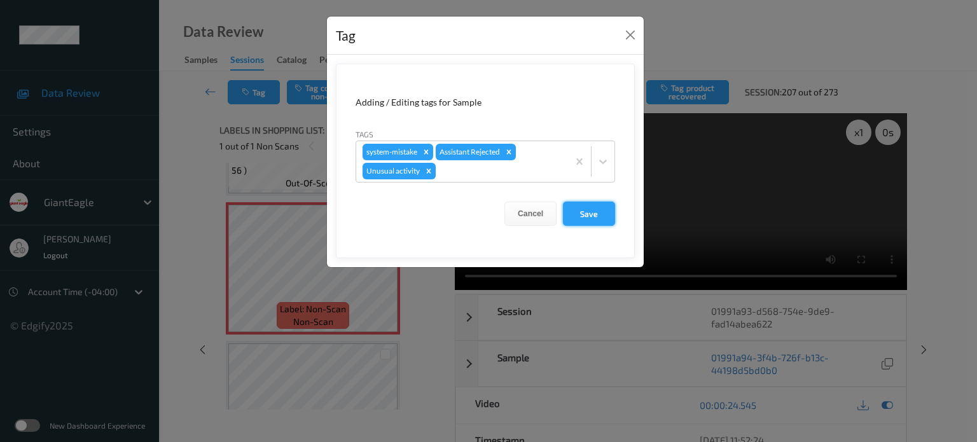
click at [591, 216] on button "Save" at bounding box center [589, 214] width 52 height 24
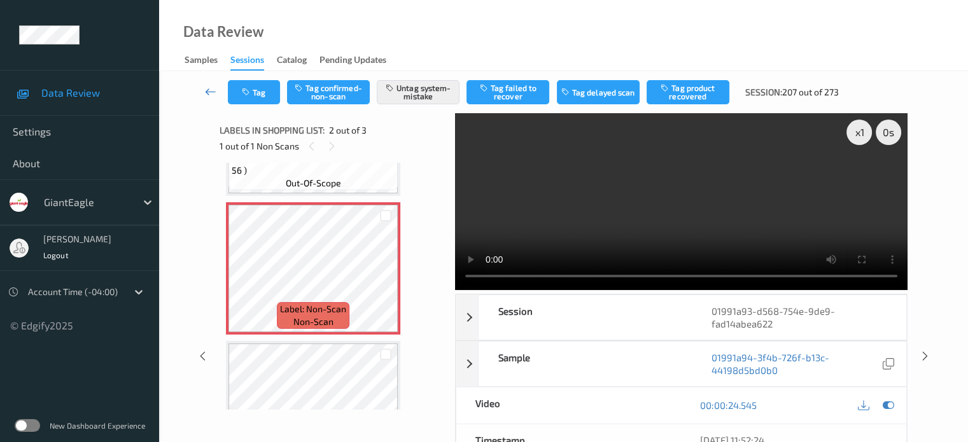
click at [206, 94] on icon at bounding box center [210, 91] width 11 height 13
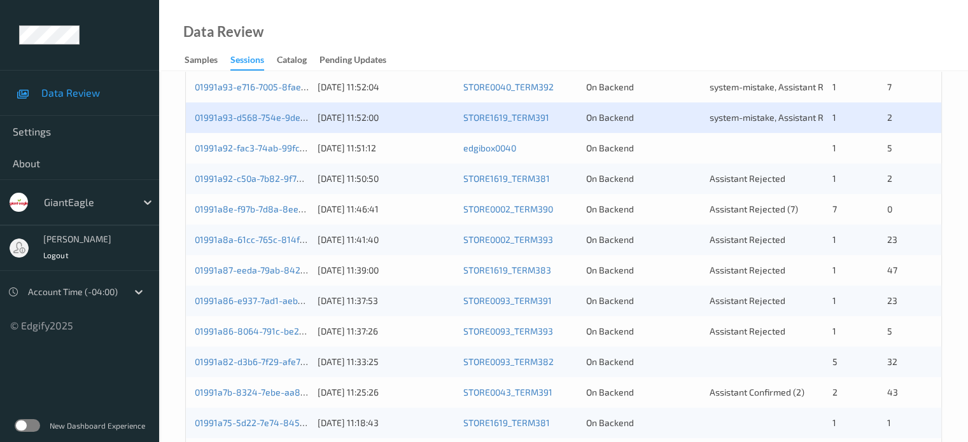
scroll to position [475, 0]
click at [265, 150] on link "01991a92-fac3-74ab-99fc-6b37dd08ef69" at bounding box center [279, 149] width 168 height 11
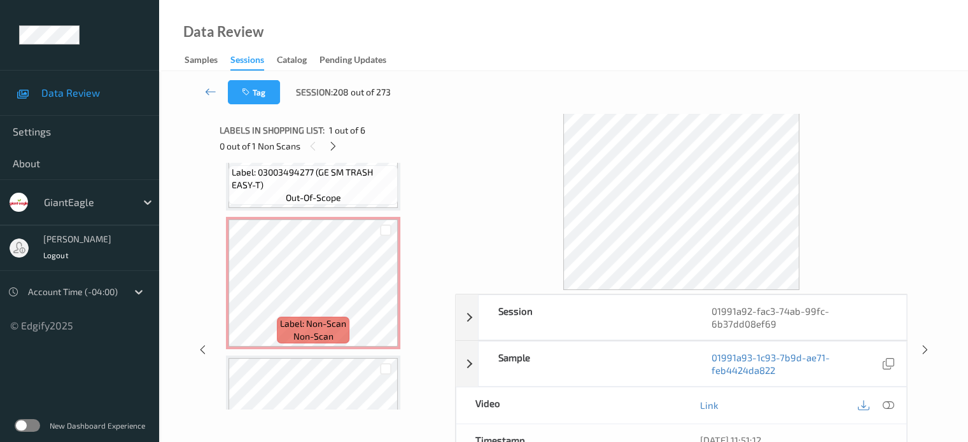
scroll to position [530, 0]
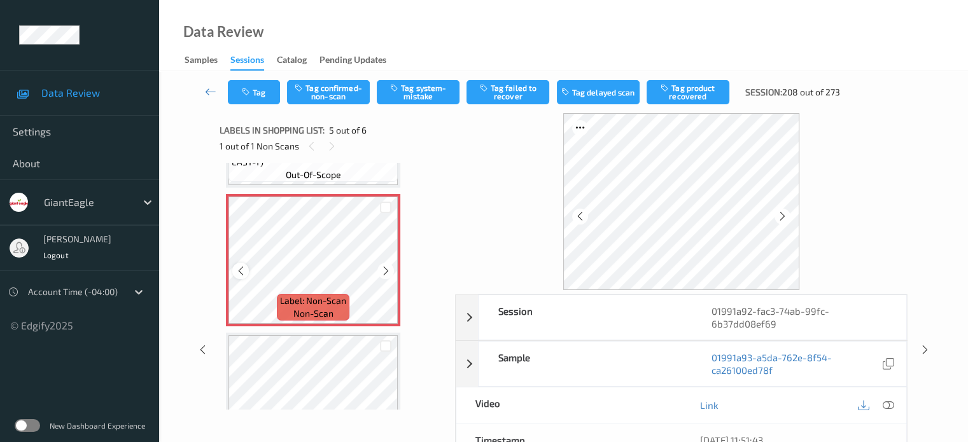
click at [241, 274] on icon at bounding box center [240, 270] width 11 height 11
click at [888, 407] on icon at bounding box center [887, 405] width 11 height 11
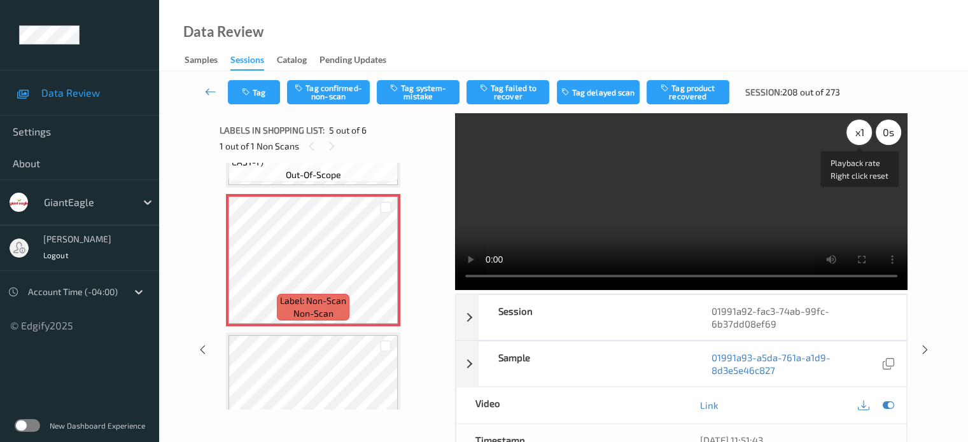
click at [857, 136] on div "x 1" at bounding box center [858, 132] width 25 height 25
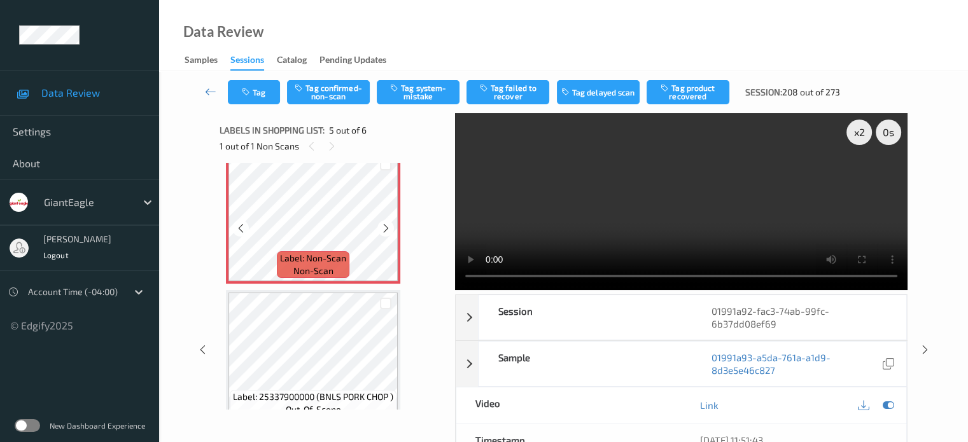
scroll to position [591, 0]
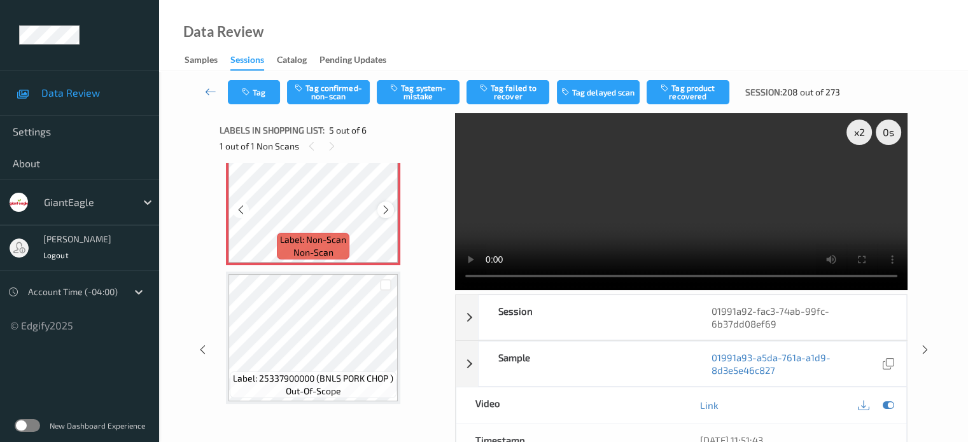
click at [384, 211] on icon at bounding box center [386, 209] width 11 height 11
click at [339, 95] on button "Tag confirmed-non-scan" at bounding box center [328, 92] width 83 height 24
click at [260, 85] on button "Tag" at bounding box center [254, 92] width 52 height 24
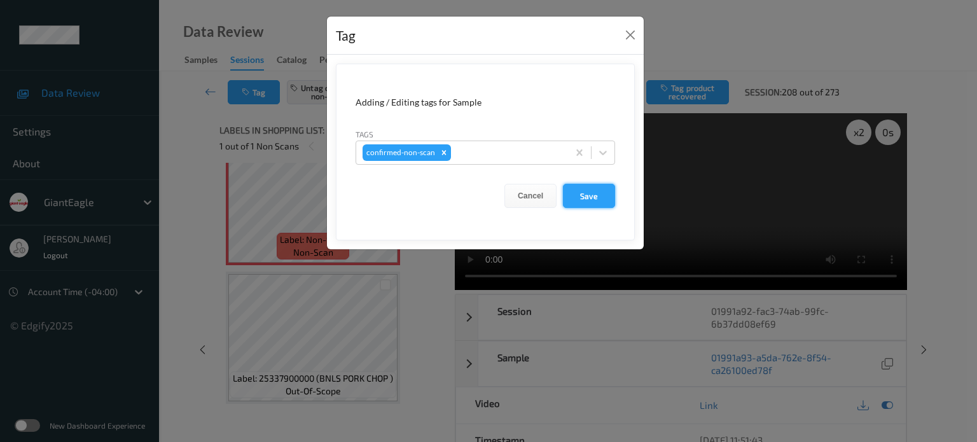
click at [584, 198] on button "Save" at bounding box center [589, 196] width 52 height 24
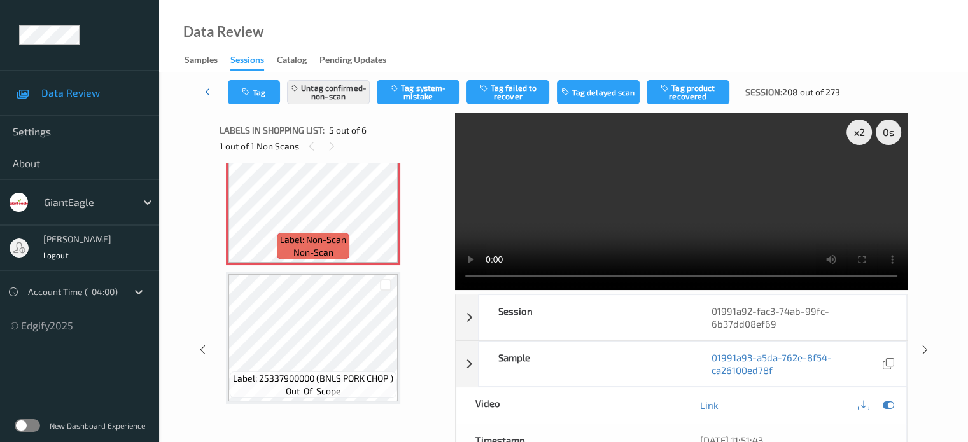
click at [208, 92] on icon at bounding box center [210, 91] width 11 height 13
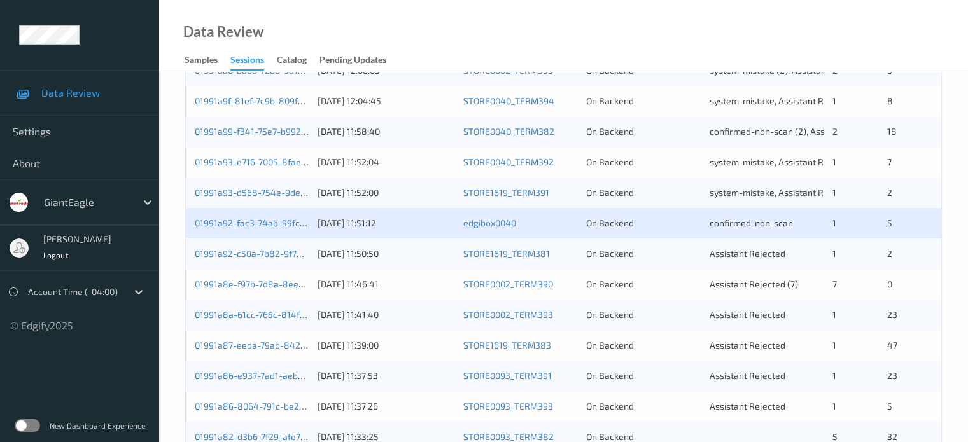
scroll to position [405, 0]
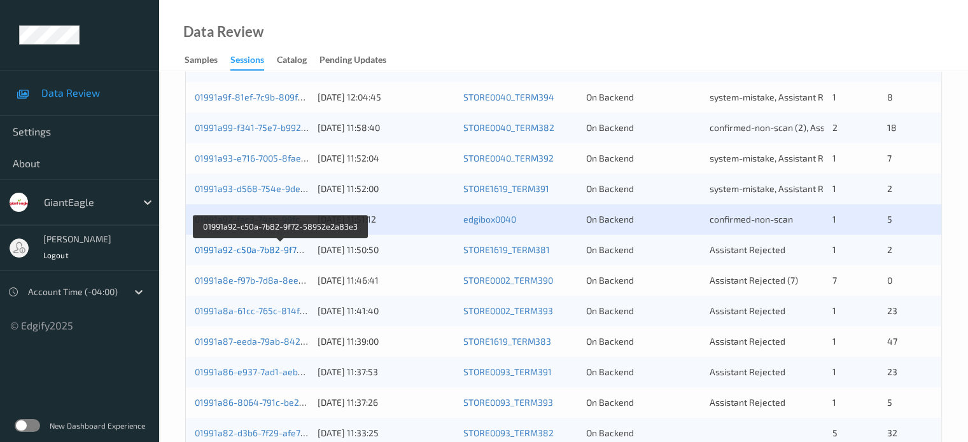
click at [232, 249] on link "01991a92-c50a-7b82-9f72-58952e2a83e3" at bounding box center [281, 249] width 173 height 11
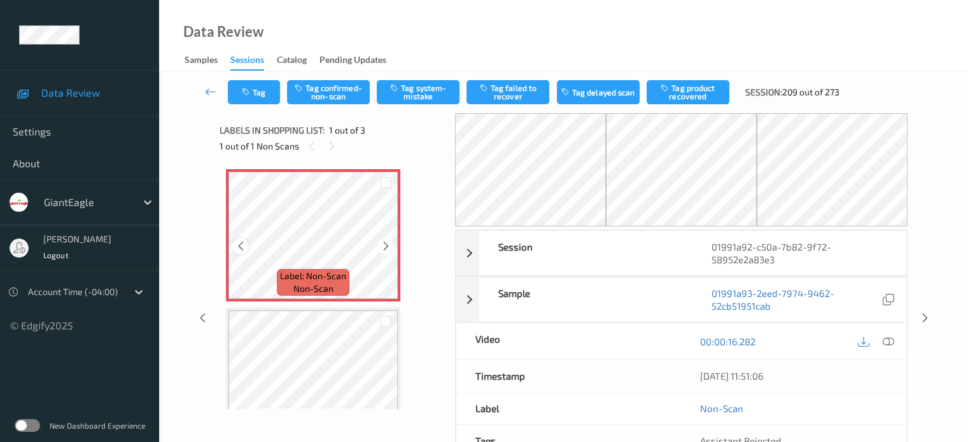
click at [244, 246] on icon at bounding box center [240, 246] width 11 height 11
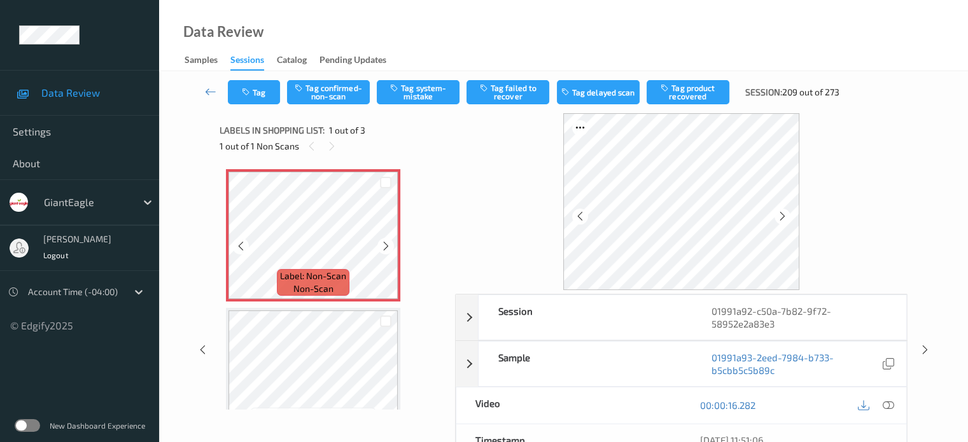
click at [244, 246] on icon at bounding box center [240, 246] width 11 height 11
click at [888, 407] on icon at bounding box center [887, 405] width 11 height 11
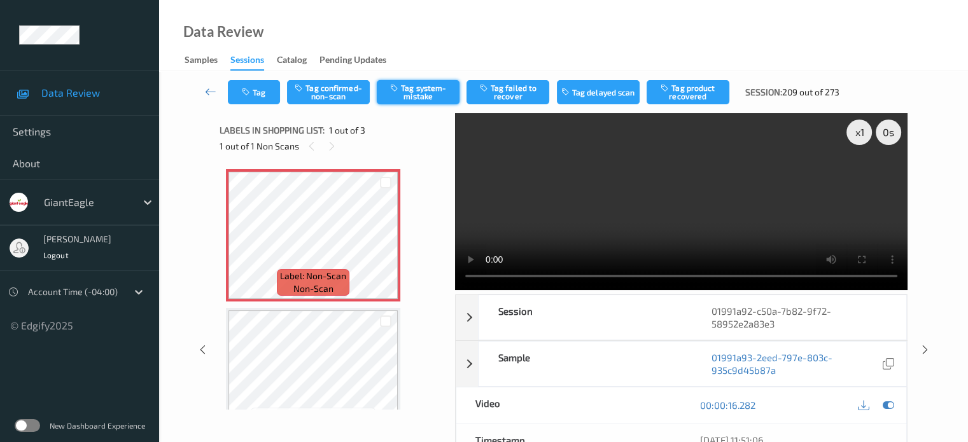
click at [405, 96] on button "Tag system-mistake" at bounding box center [418, 92] width 83 height 24
click at [266, 96] on button "Tag" at bounding box center [254, 92] width 52 height 24
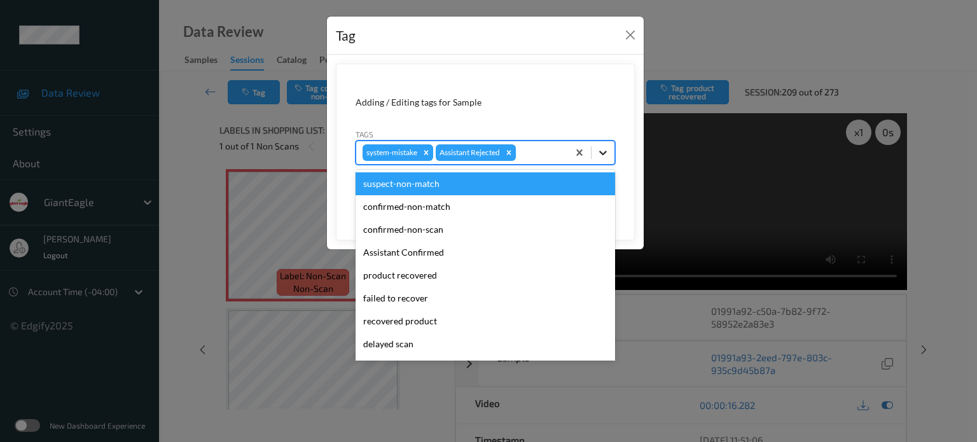
click at [601, 153] on icon at bounding box center [603, 152] width 13 height 13
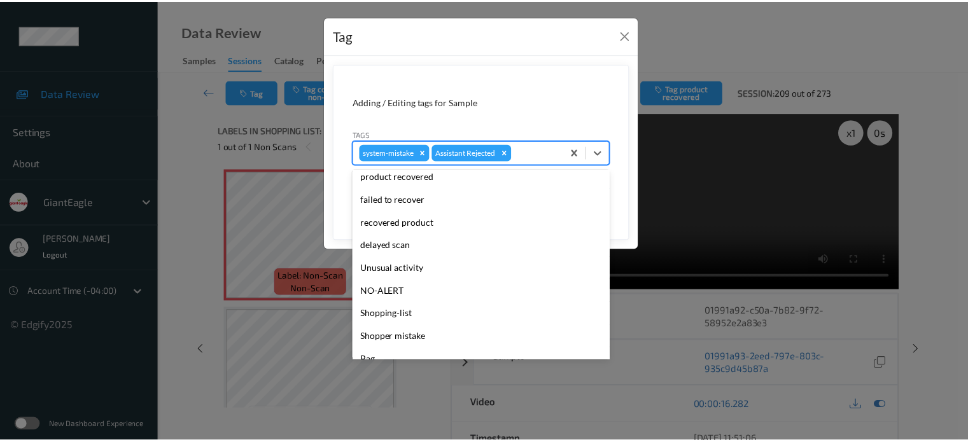
scroll to position [106, 0]
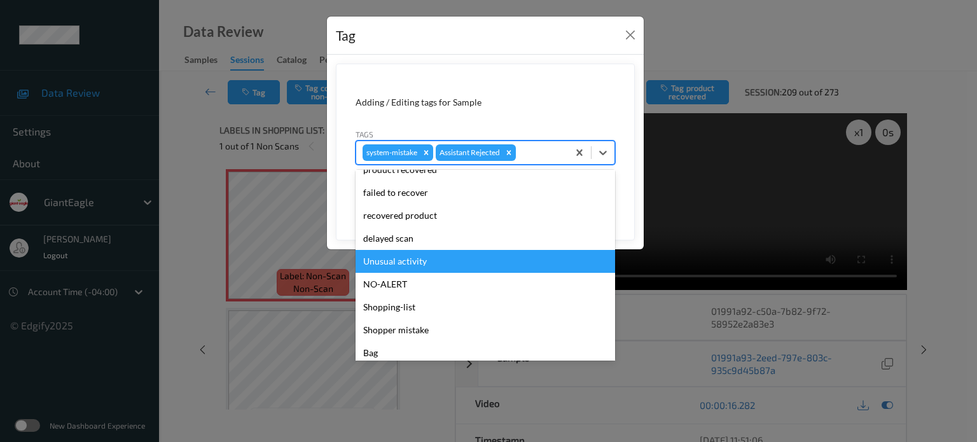
click at [404, 262] on div "Unusual activity" at bounding box center [486, 261] width 260 height 23
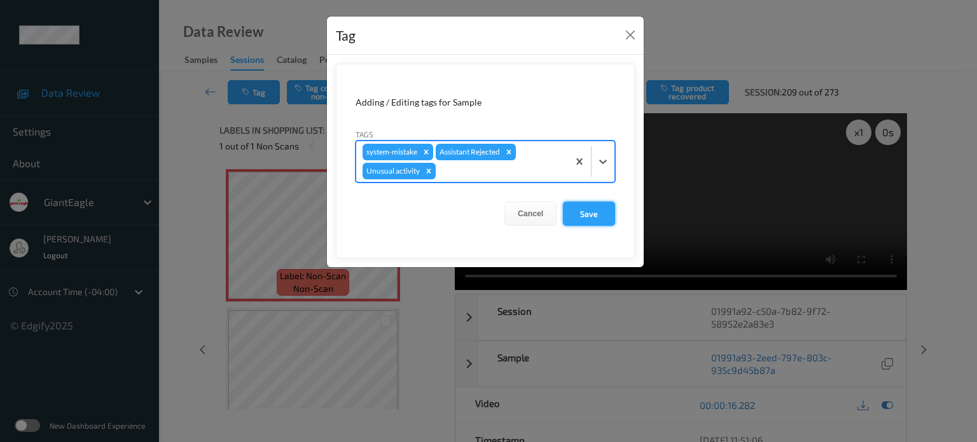
click at [592, 207] on button "Save" at bounding box center [589, 214] width 52 height 24
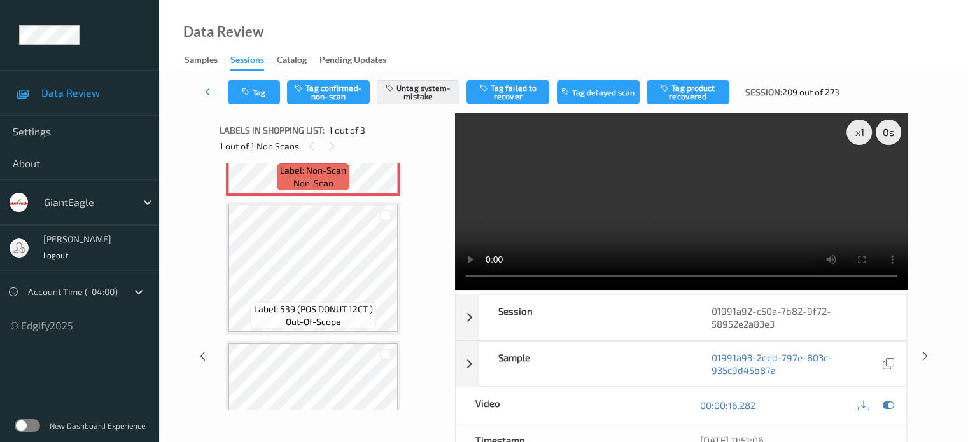
click at [213, 88] on icon at bounding box center [210, 91] width 11 height 13
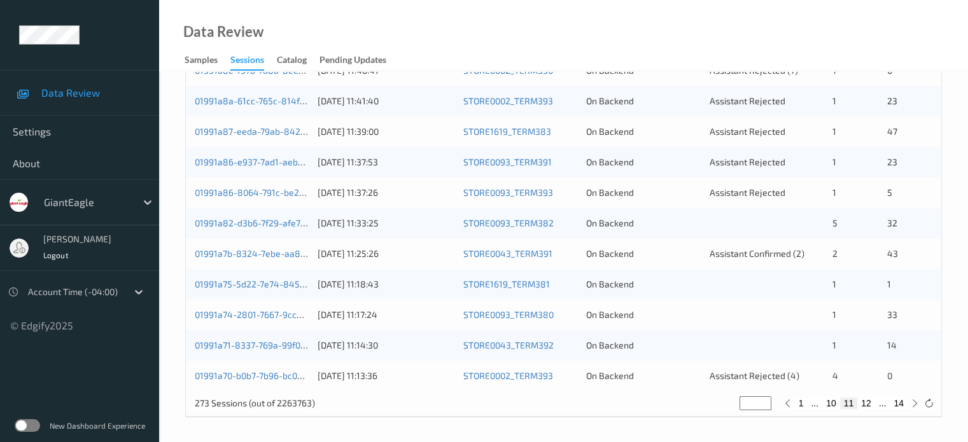
scroll to position [568, 0]
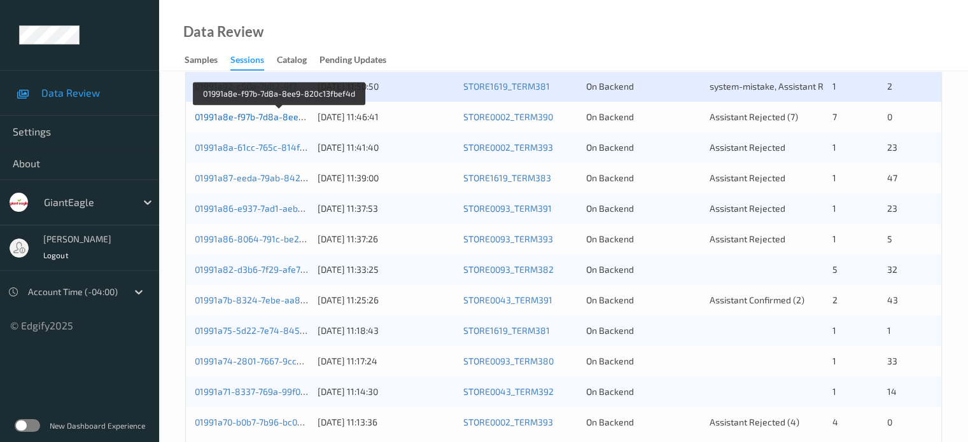
click at [267, 116] on link "01991a8e-f97b-7d8a-8ee9-820c13fbef4d" at bounding box center [279, 116] width 169 height 11
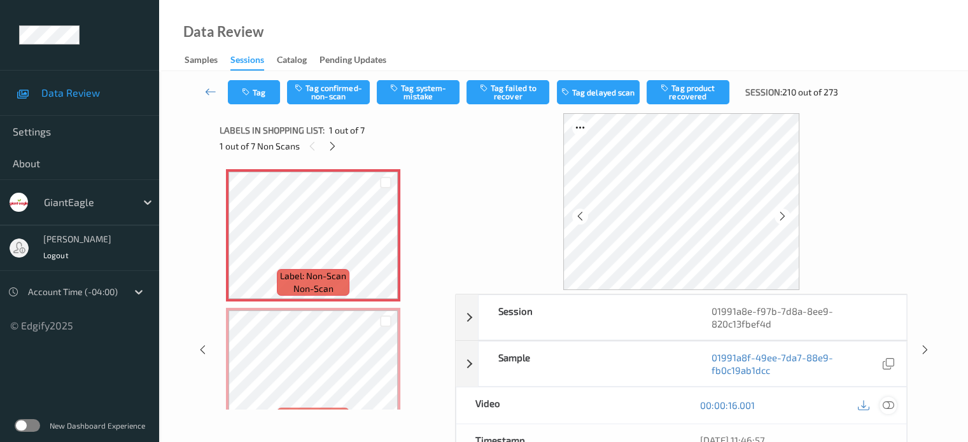
click at [890, 405] on icon at bounding box center [887, 405] width 11 height 11
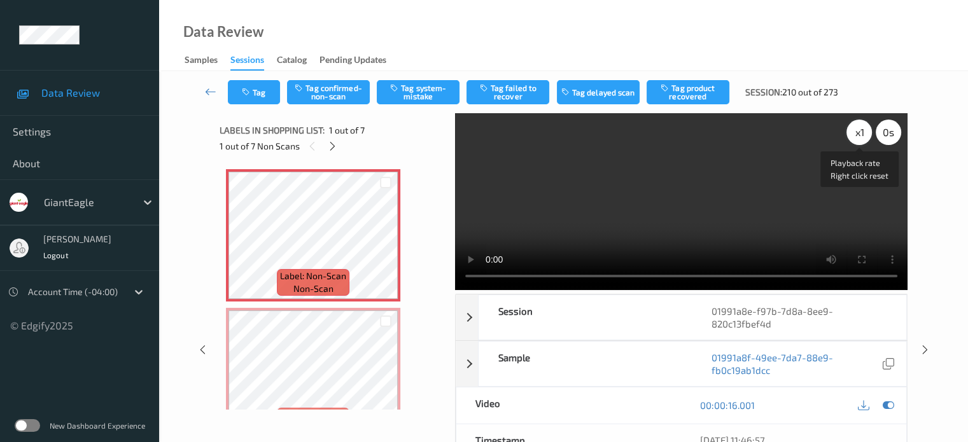
click at [855, 132] on div "x 1" at bounding box center [858, 132] width 25 height 25
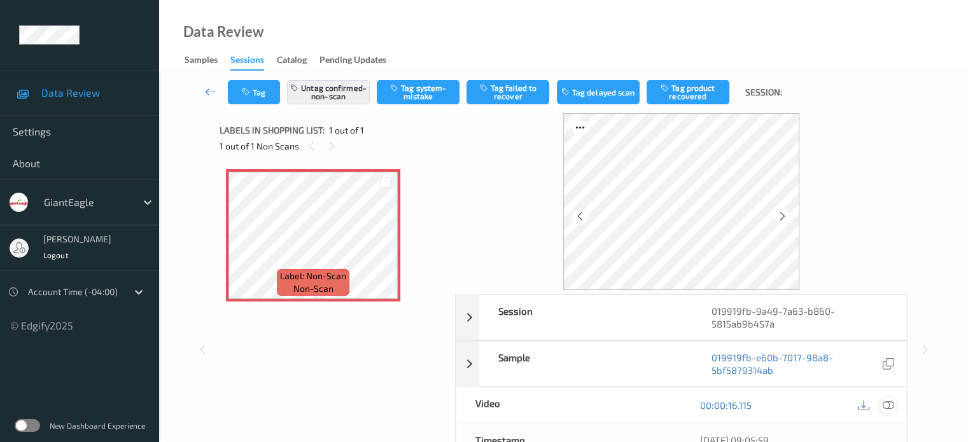
click at [892, 405] on icon at bounding box center [887, 405] width 11 height 11
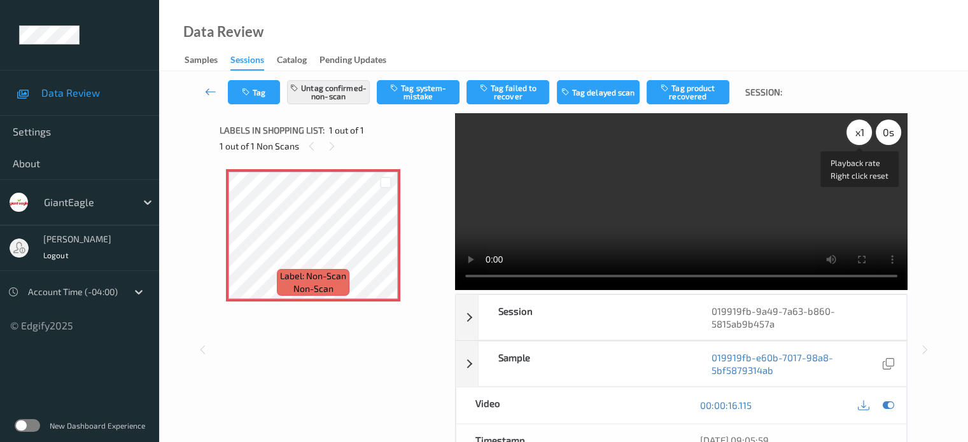
click at [858, 133] on div "x 1" at bounding box center [858, 132] width 25 height 25
